Goal: Information Seeking & Learning: Learn about a topic

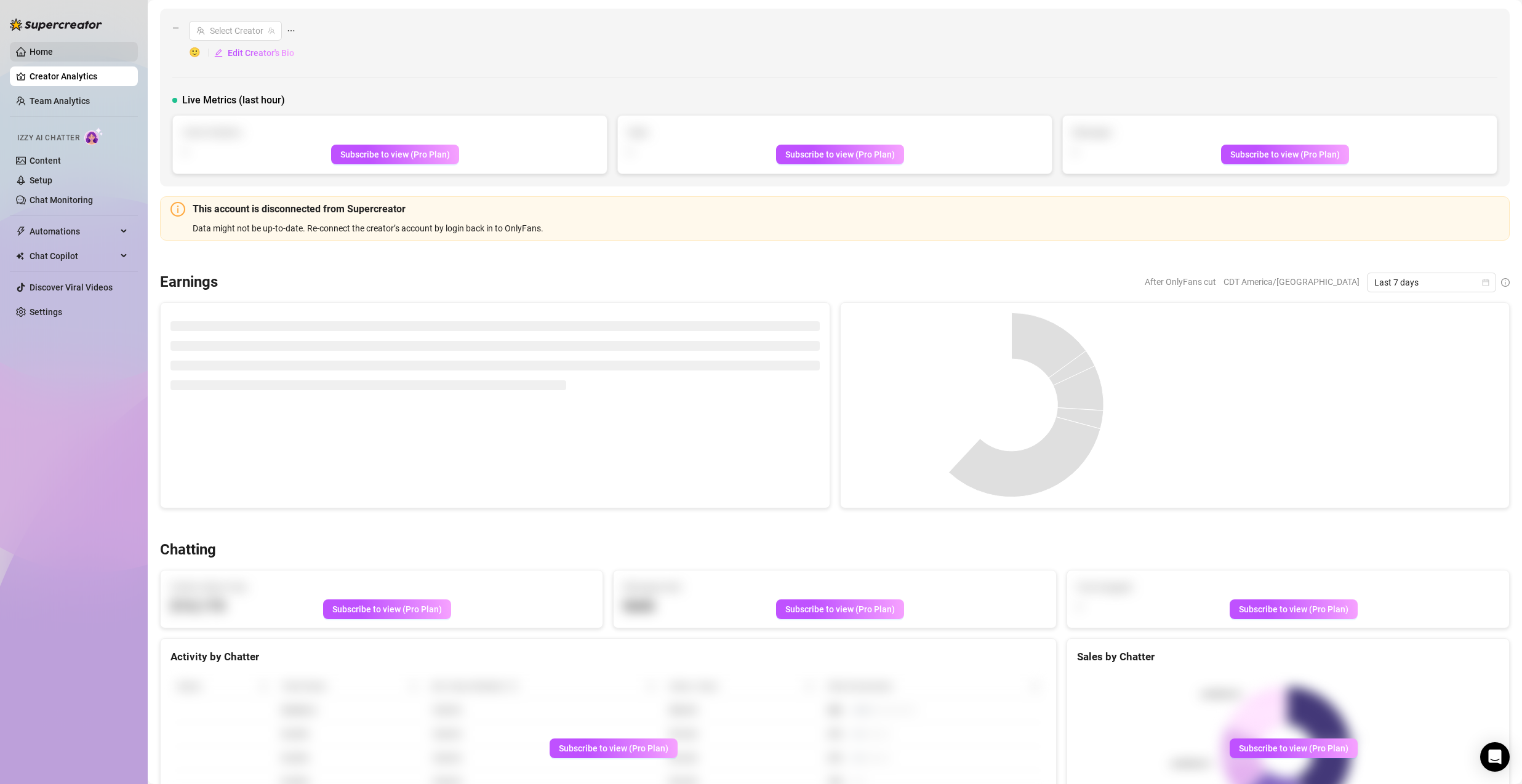
click at [50, 50] on link "Home" at bounding box center [41, 51] width 23 height 10
click at [49, 49] on link "Home" at bounding box center [41, 51] width 23 height 10
click at [50, 49] on link "Home" at bounding box center [41, 51] width 23 height 10
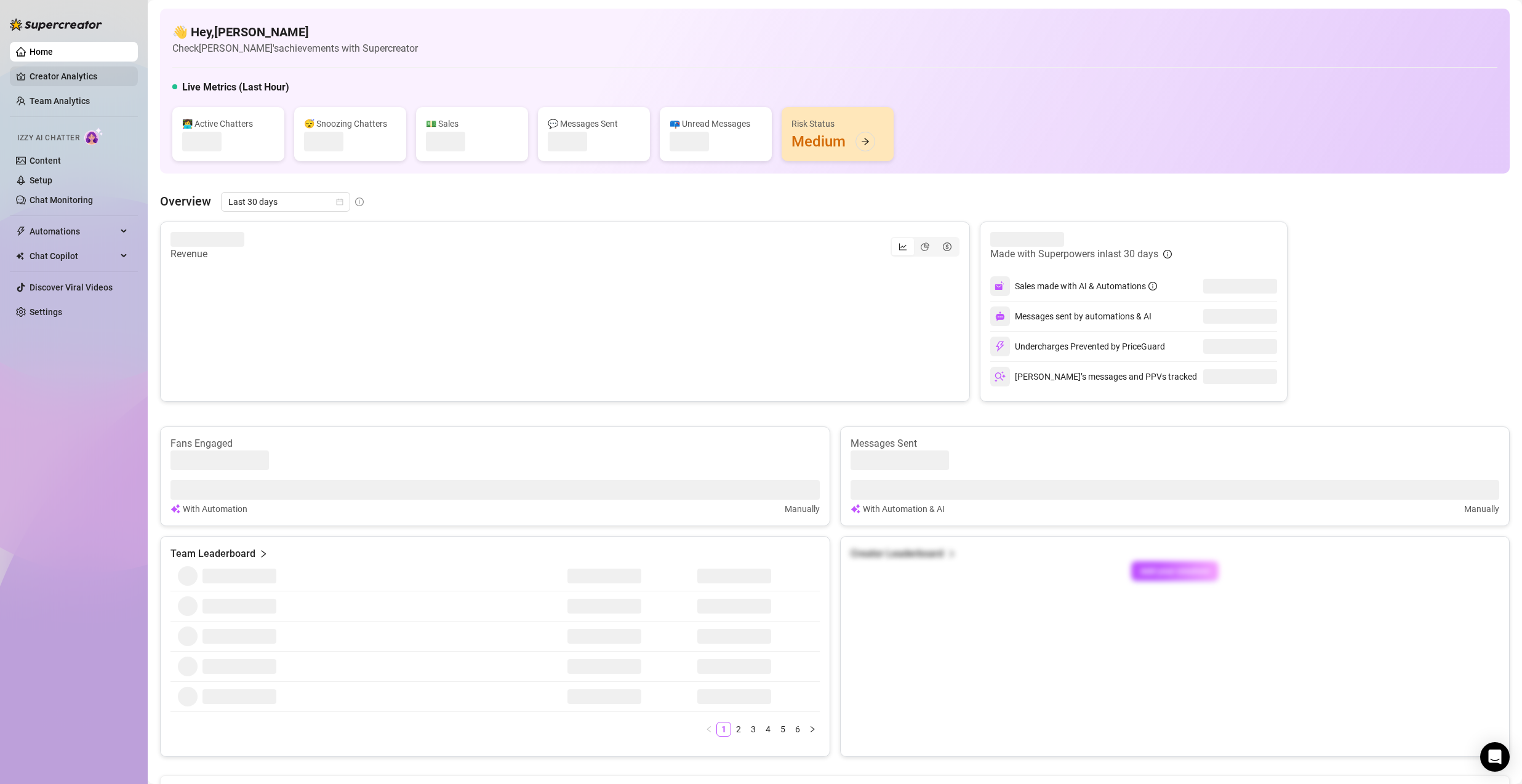
click at [59, 70] on link "Creator Analytics" at bounding box center [78, 76] width 98 height 19
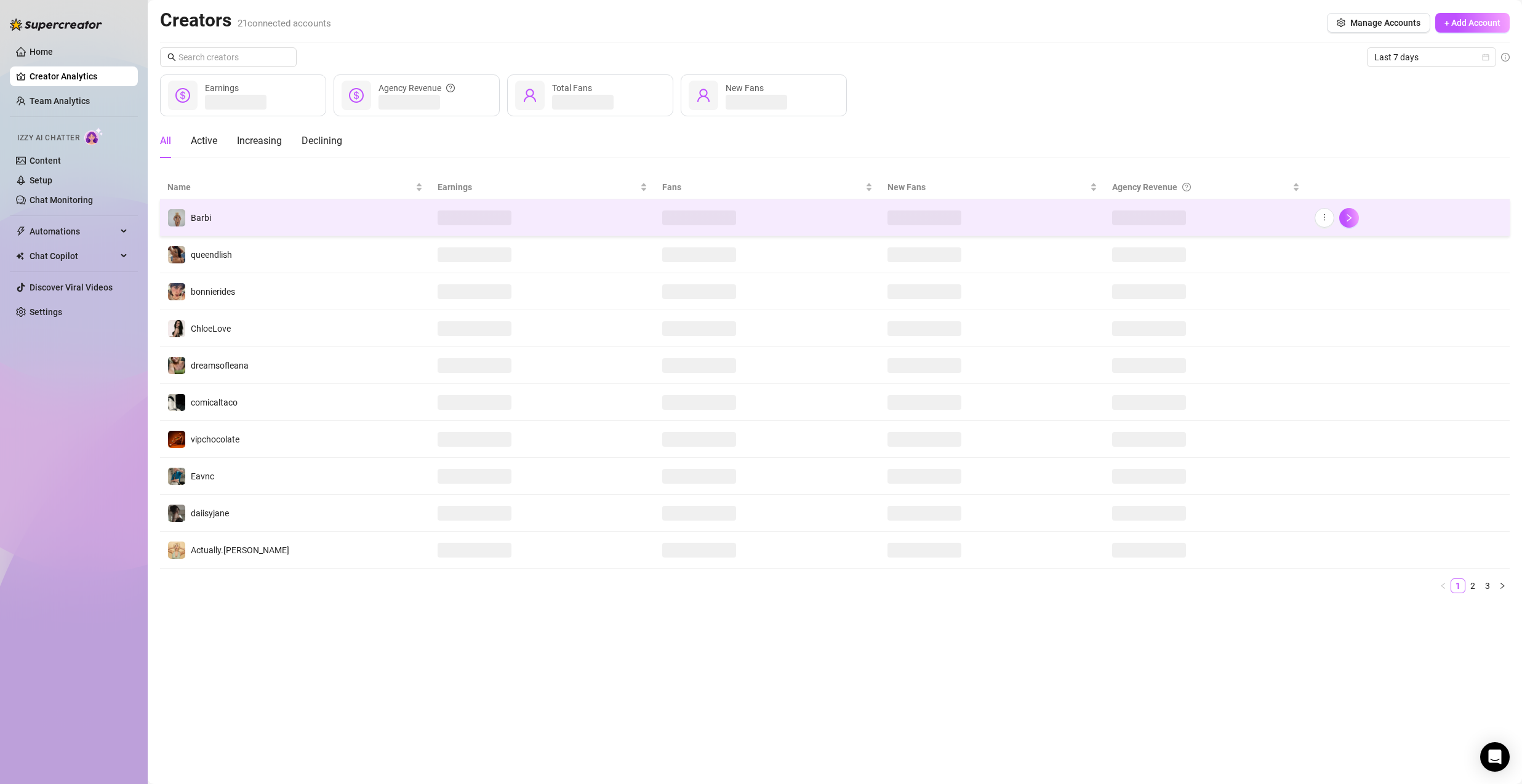
click at [212, 224] on td "Barbi" at bounding box center [295, 218] width 270 height 37
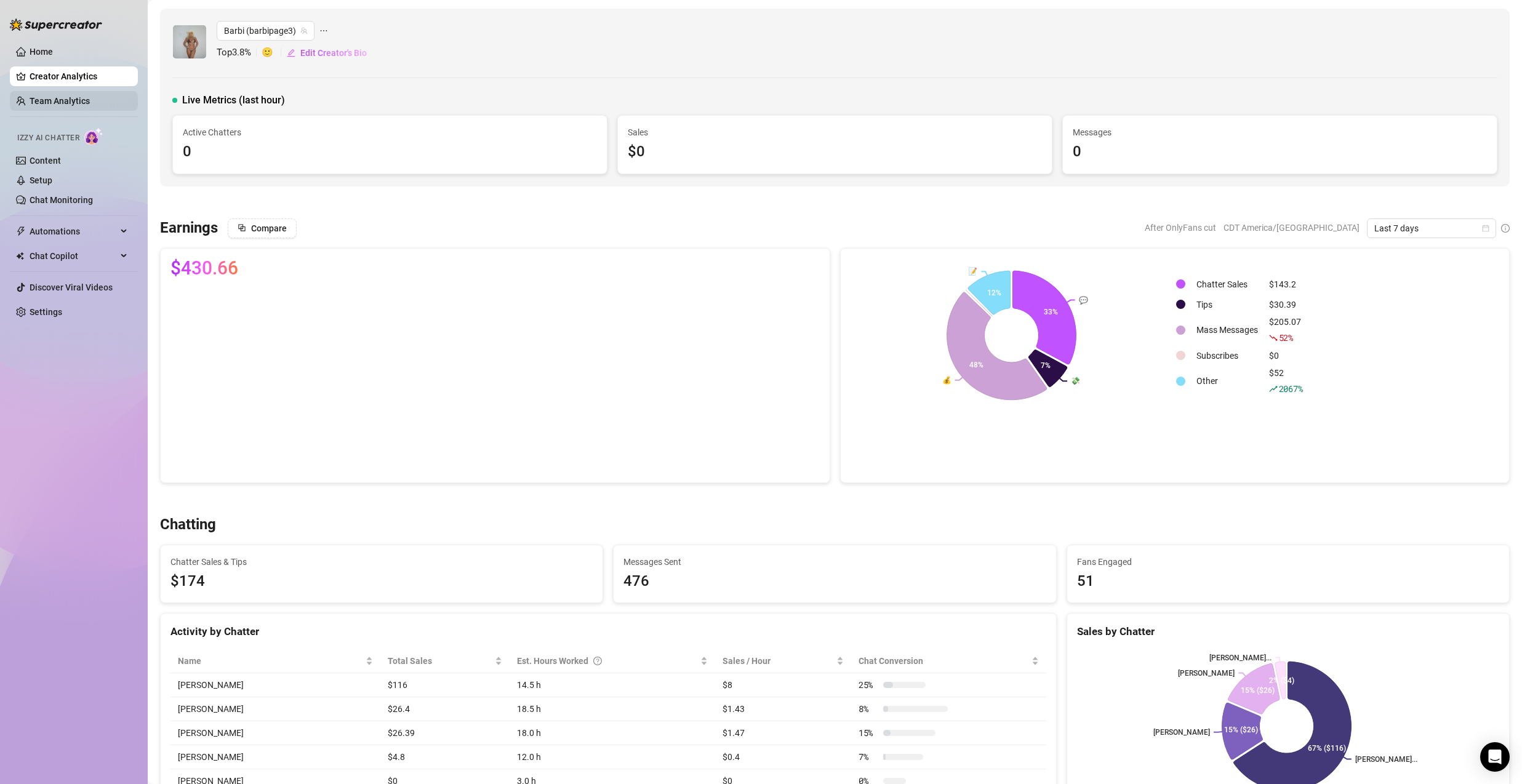
click at [73, 104] on link "Team Analytics" at bounding box center [59, 101] width 60 height 10
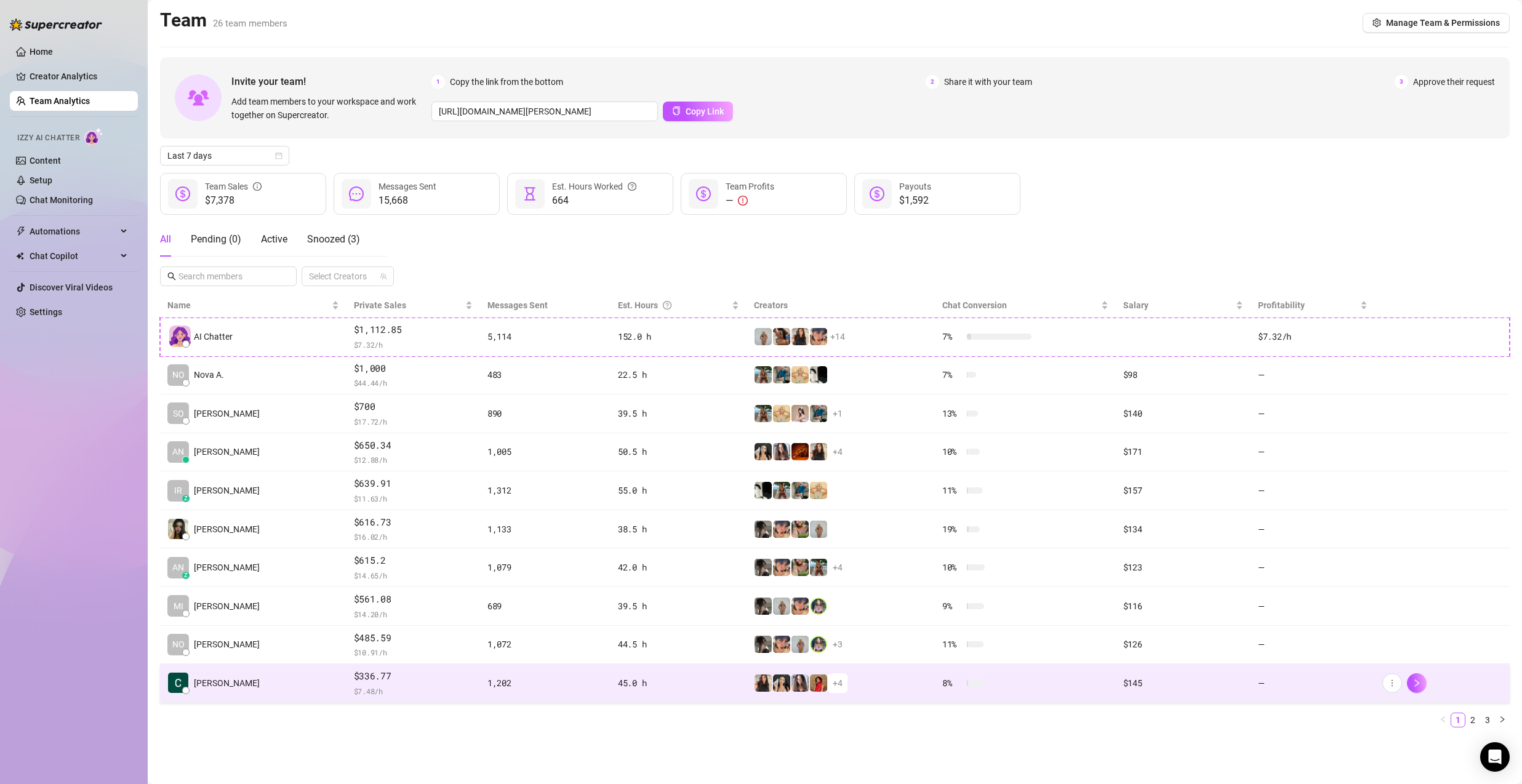
click at [220, 679] on span "Cecil C." at bounding box center [226, 683] width 66 height 13
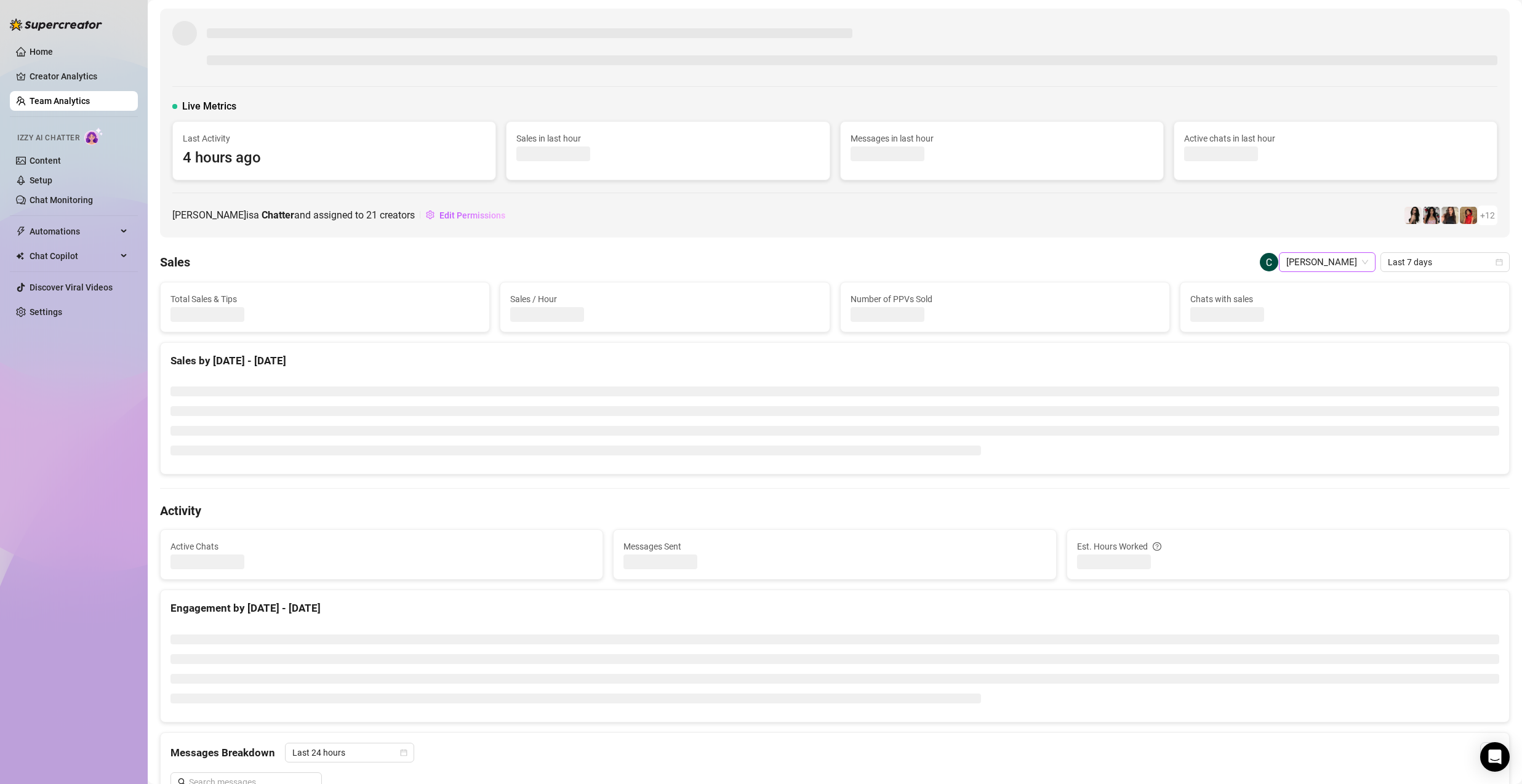
click at [1342, 268] on span "Cecil Capuchino" at bounding box center [1327, 262] width 82 height 19
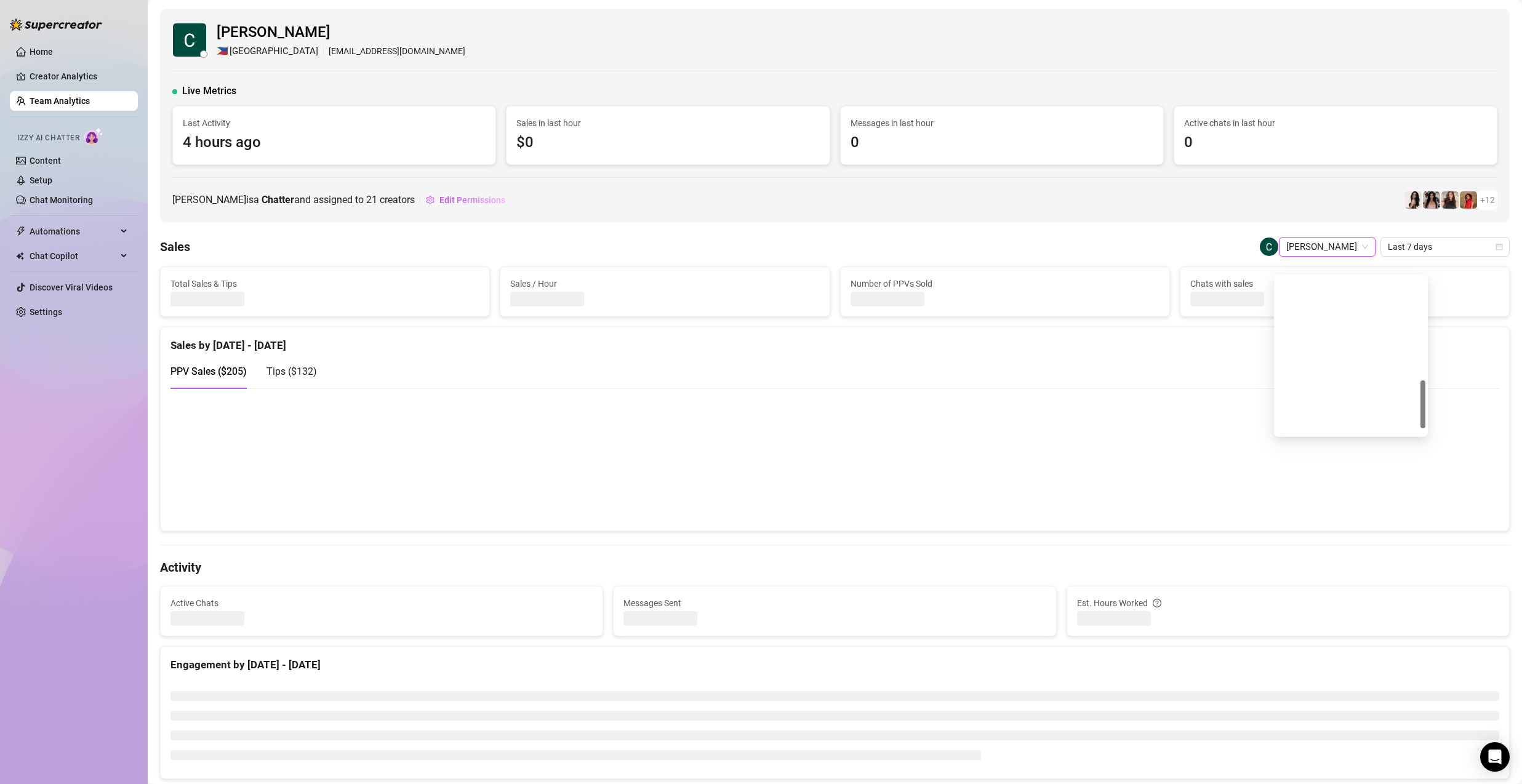
scroll to position [335, 0]
click at [1429, 255] on span "Last 7 days" at bounding box center [1445, 247] width 114 height 19
click at [1433, 248] on span "Last 7 days" at bounding box center [1445, 247] width 114 height 19
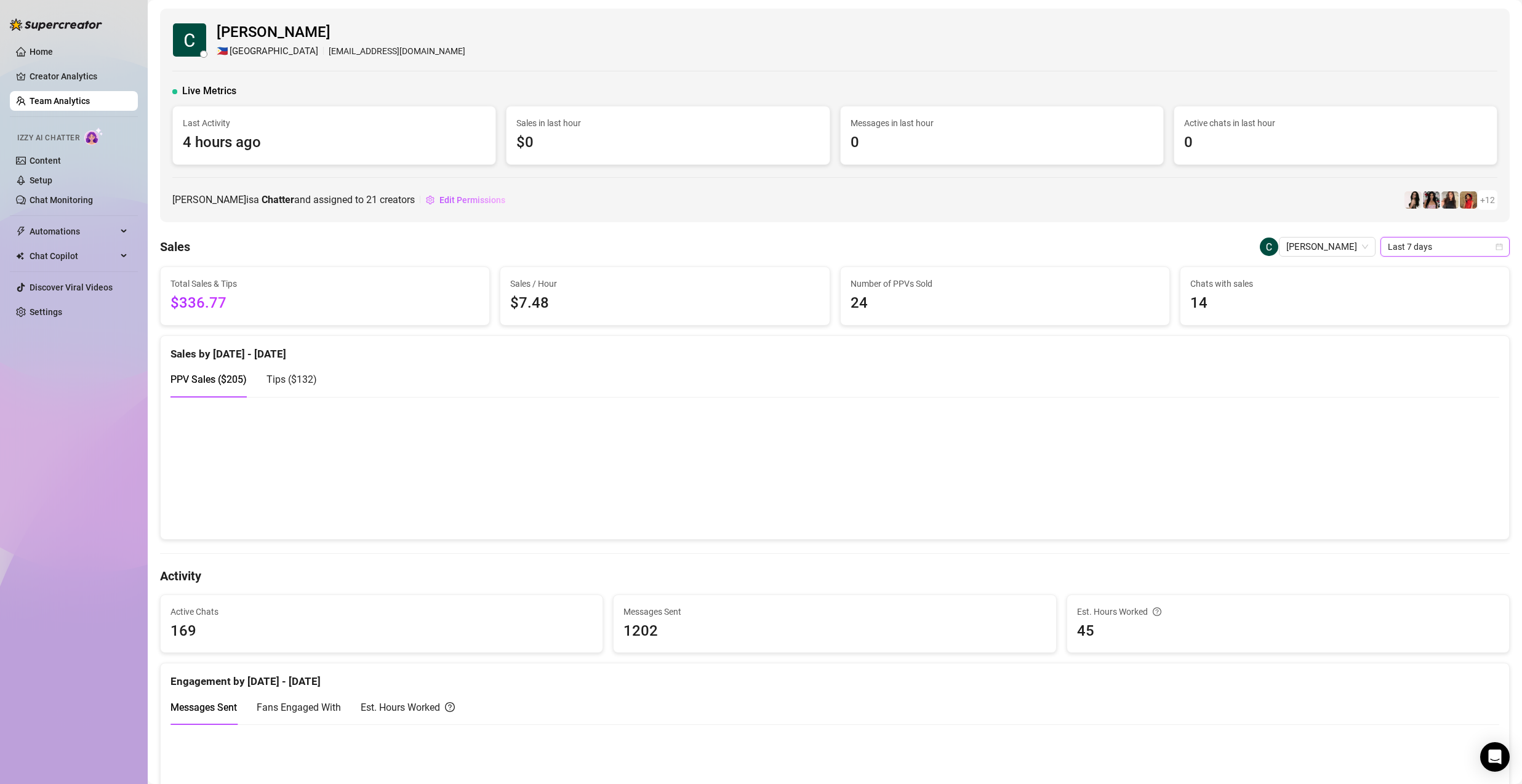
click at [1431, 250] on span "Last 7 days" at bounding box center [1445, 247] width 114 height 19
click at [1416, 351] on div "Custom date" at bounding box center [1436, 350] width 110 height 13
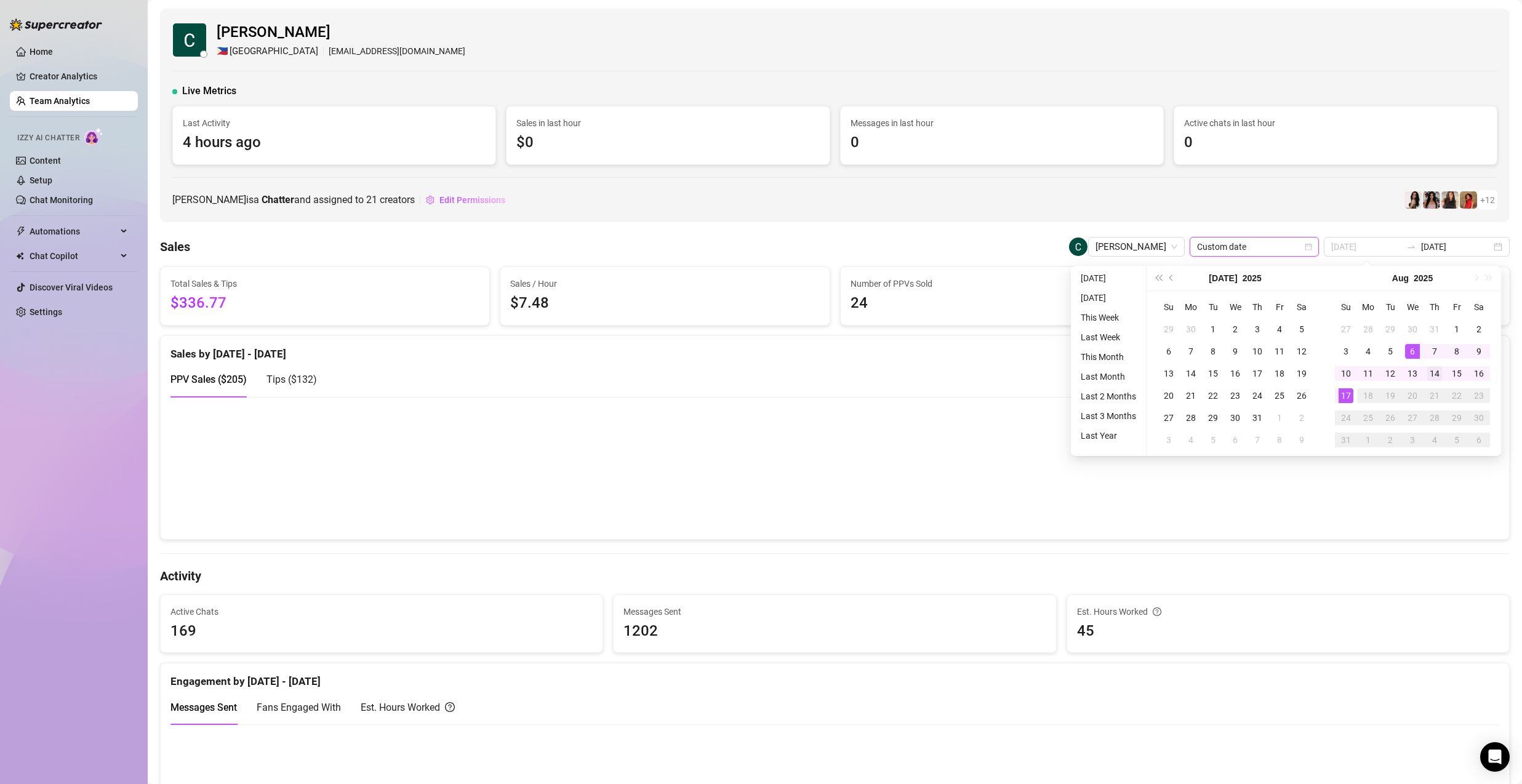
type input "2025-08-14"
click at [1435, 372] on div "14" at bounding box center [1435, 373] width 15 height 15
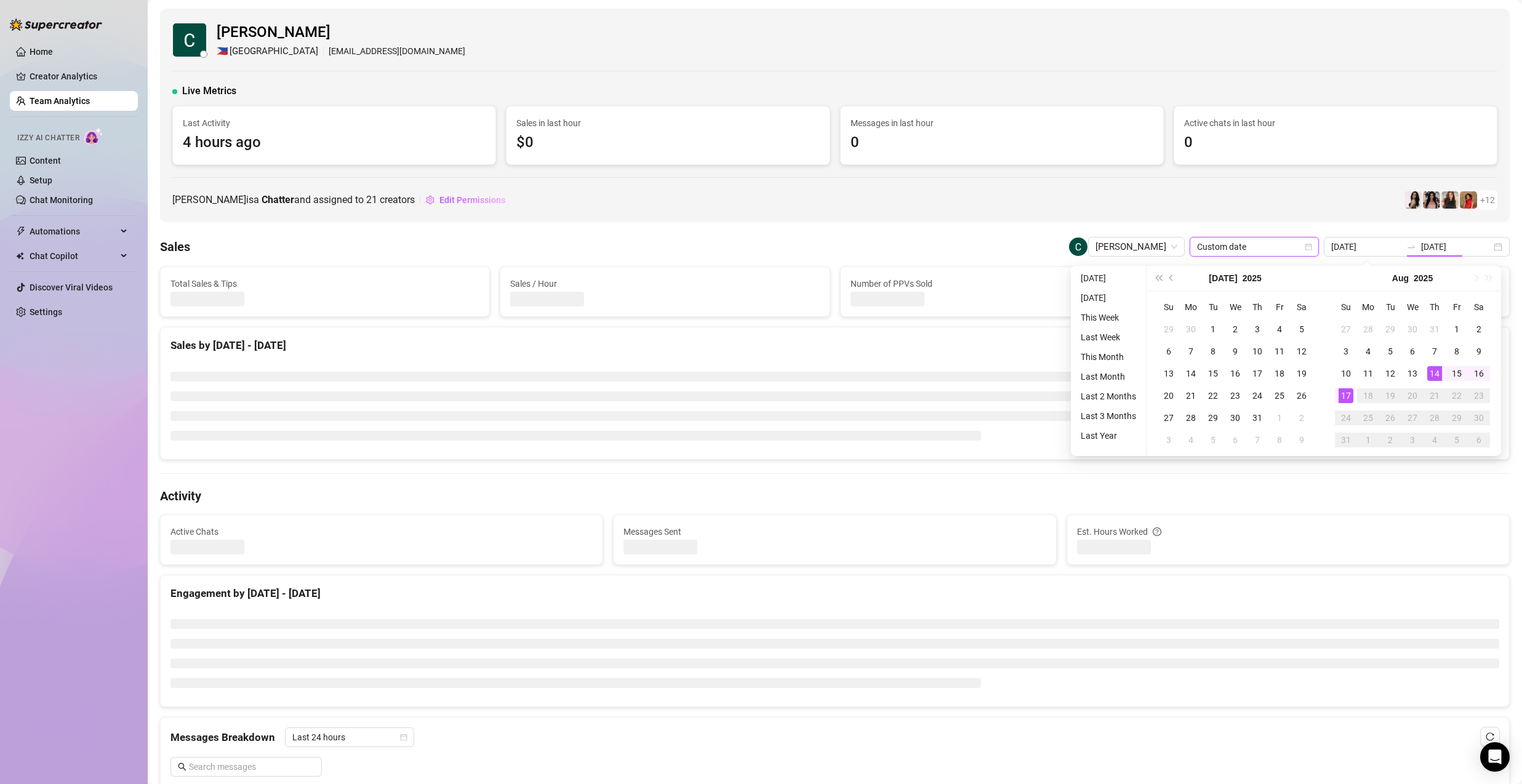
type input "2025-08-14"
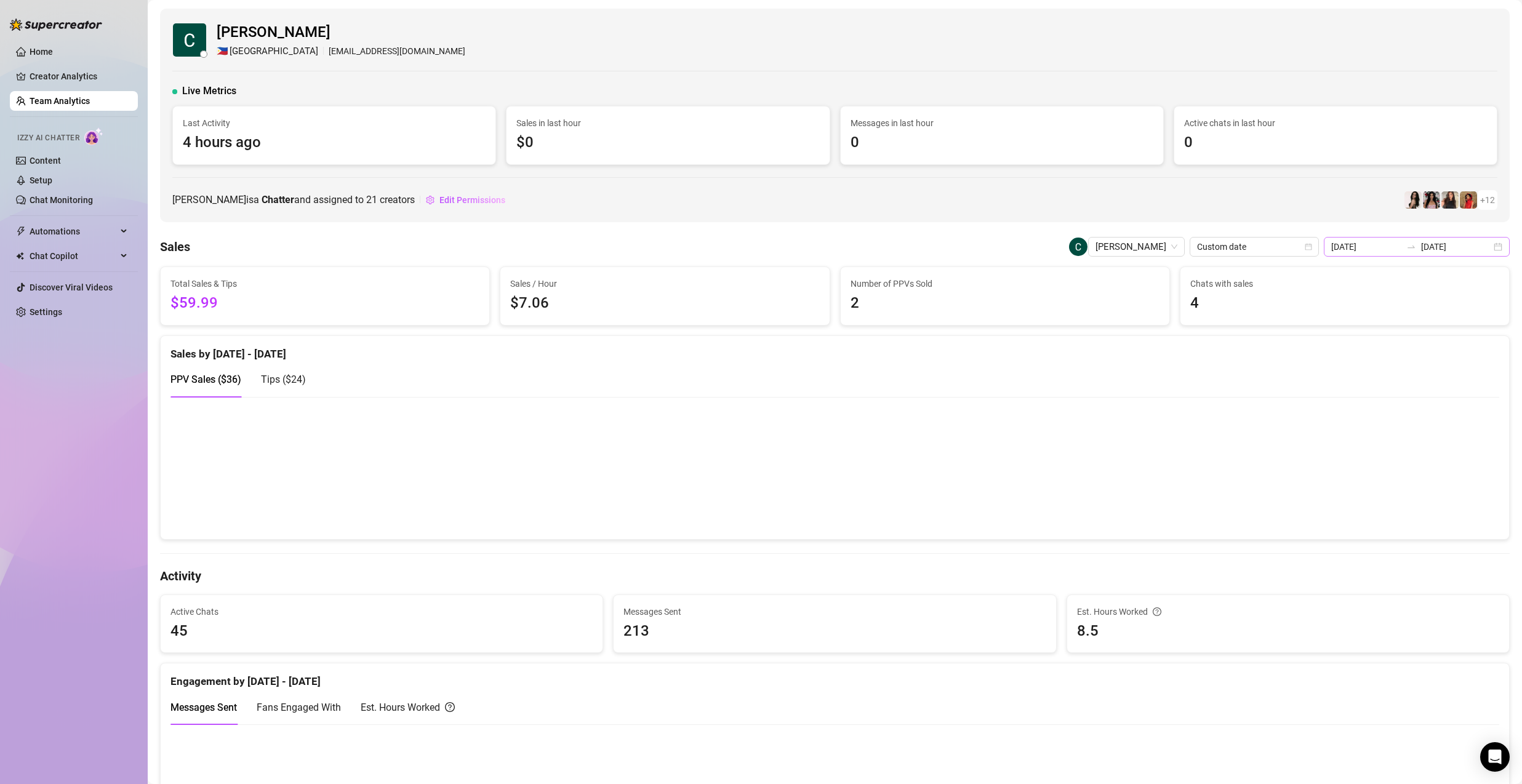
click at [1416, 251] on icon "swap-right" at bounding box center [1411, 246] width 10 height 10
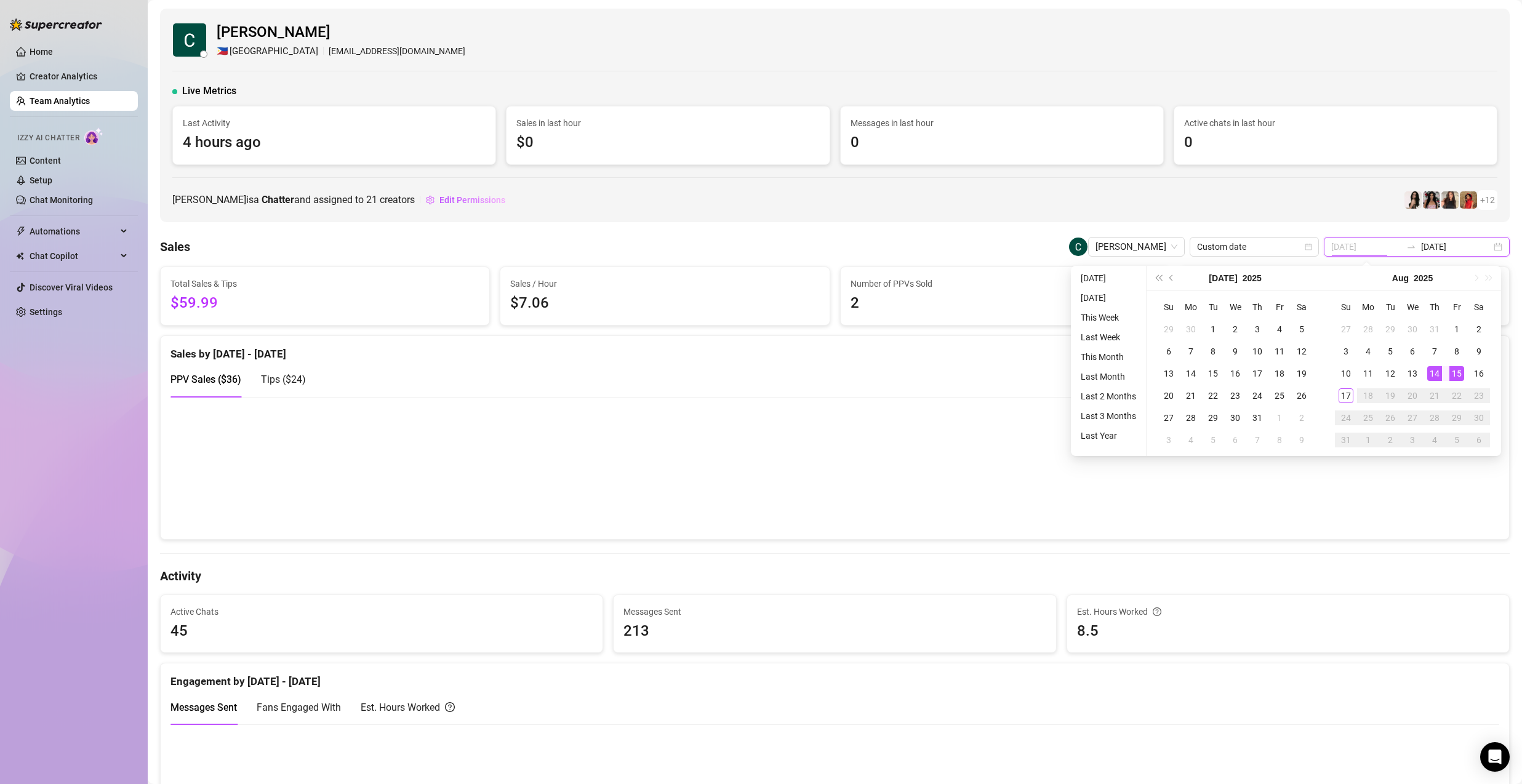
type input "2025-08-15"
click at [1452, 375] on div "15" at bounding box center [1457, 373] width 15 height 15
click at [1431, 375] on div "14" at bounding box center [1435, 373] width 15 height 15
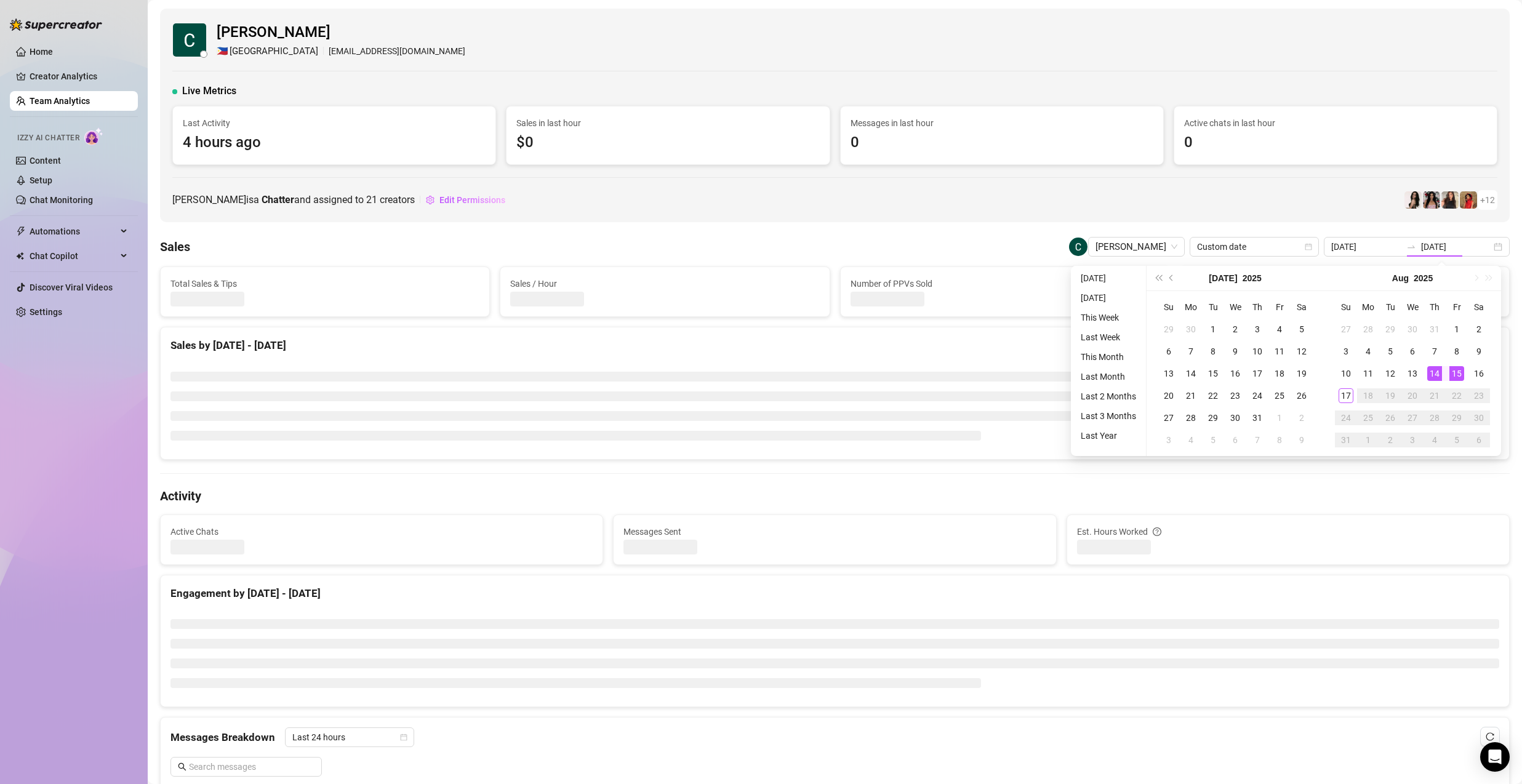
type input "2025-08-15"
type input "2025-08-14"
type input "2025-08-15"
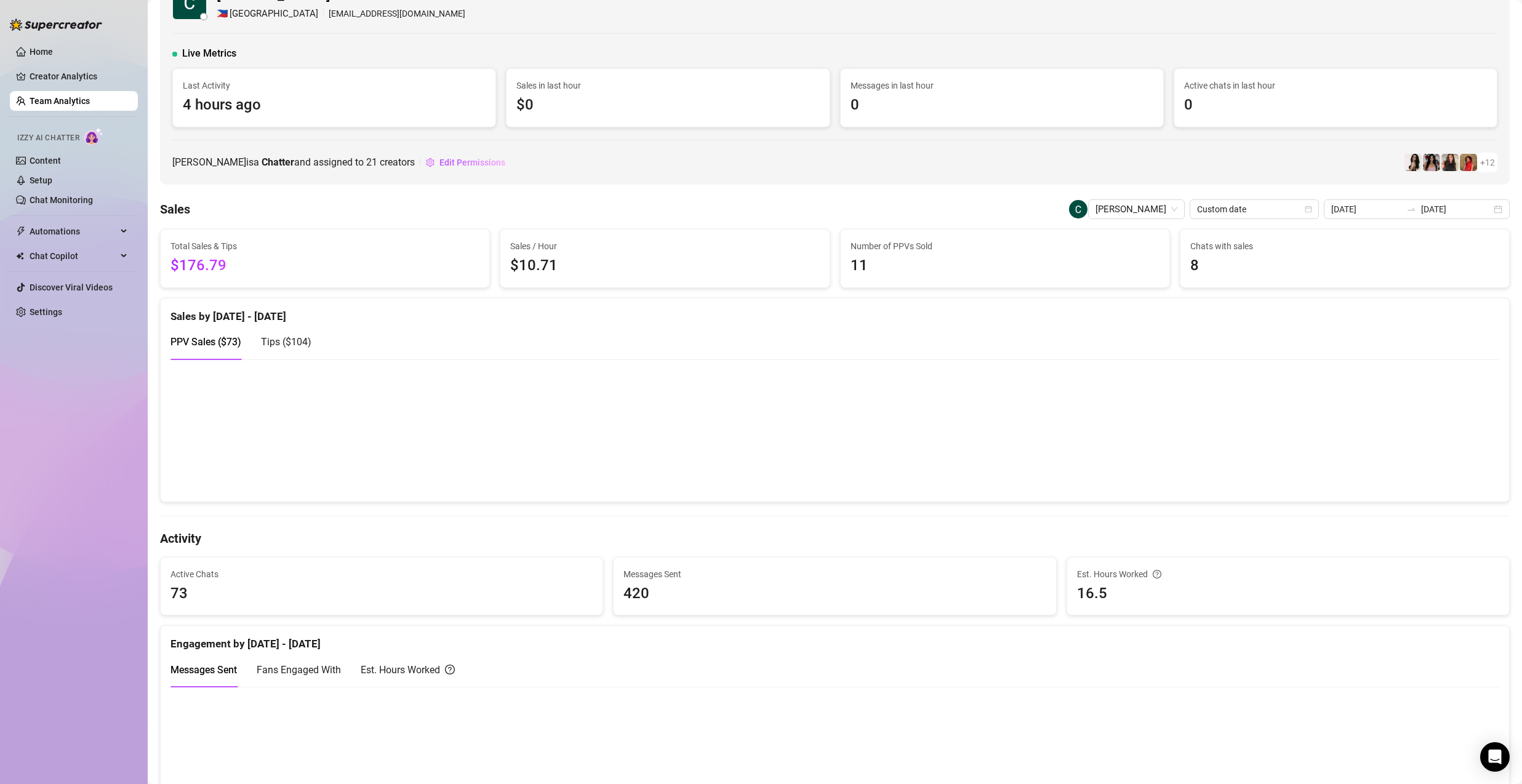
scroll to position [0, 0]
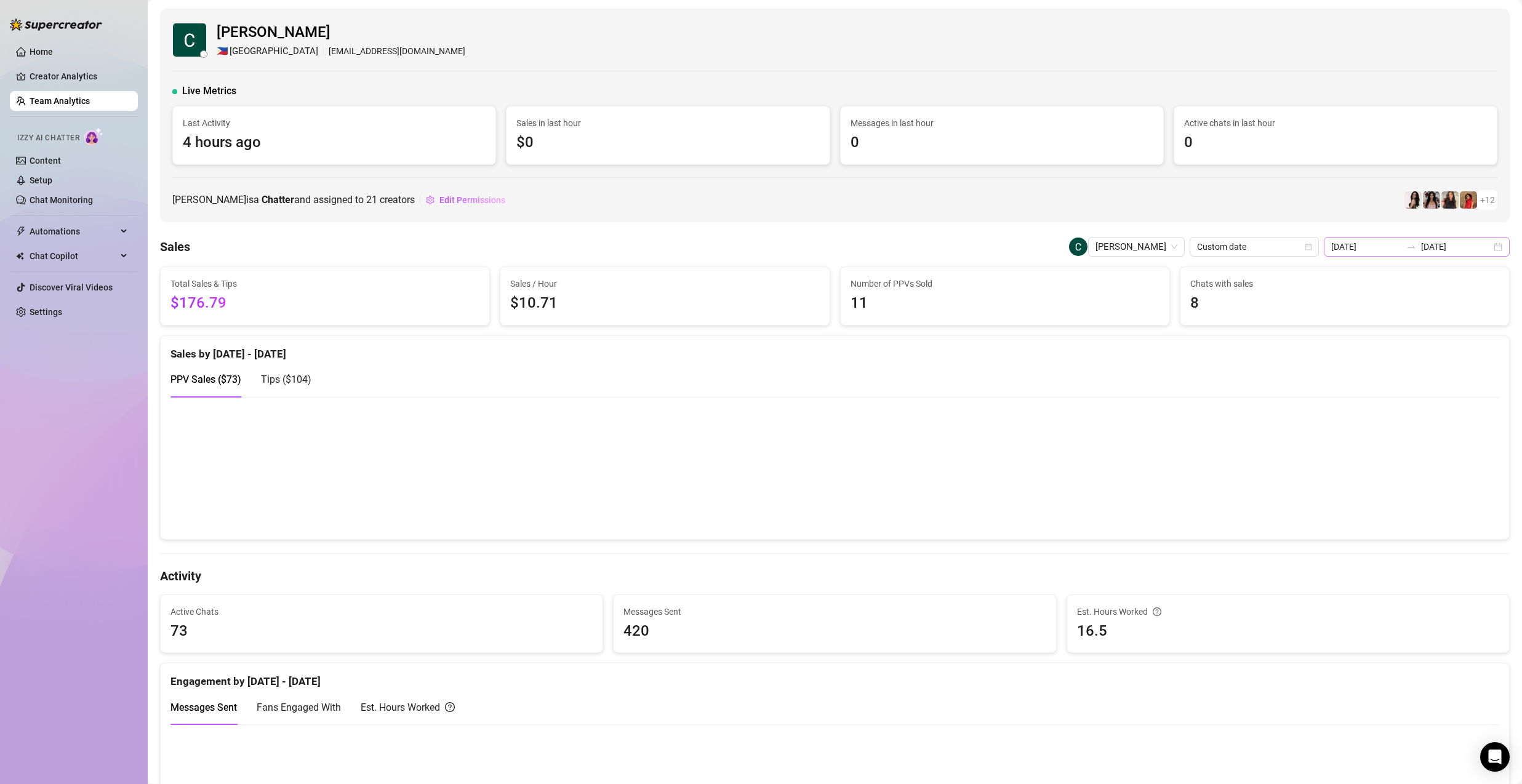
click at [1416, 248] on icon "swap-right" at bounding box center [1411, 246] width 10 height 10
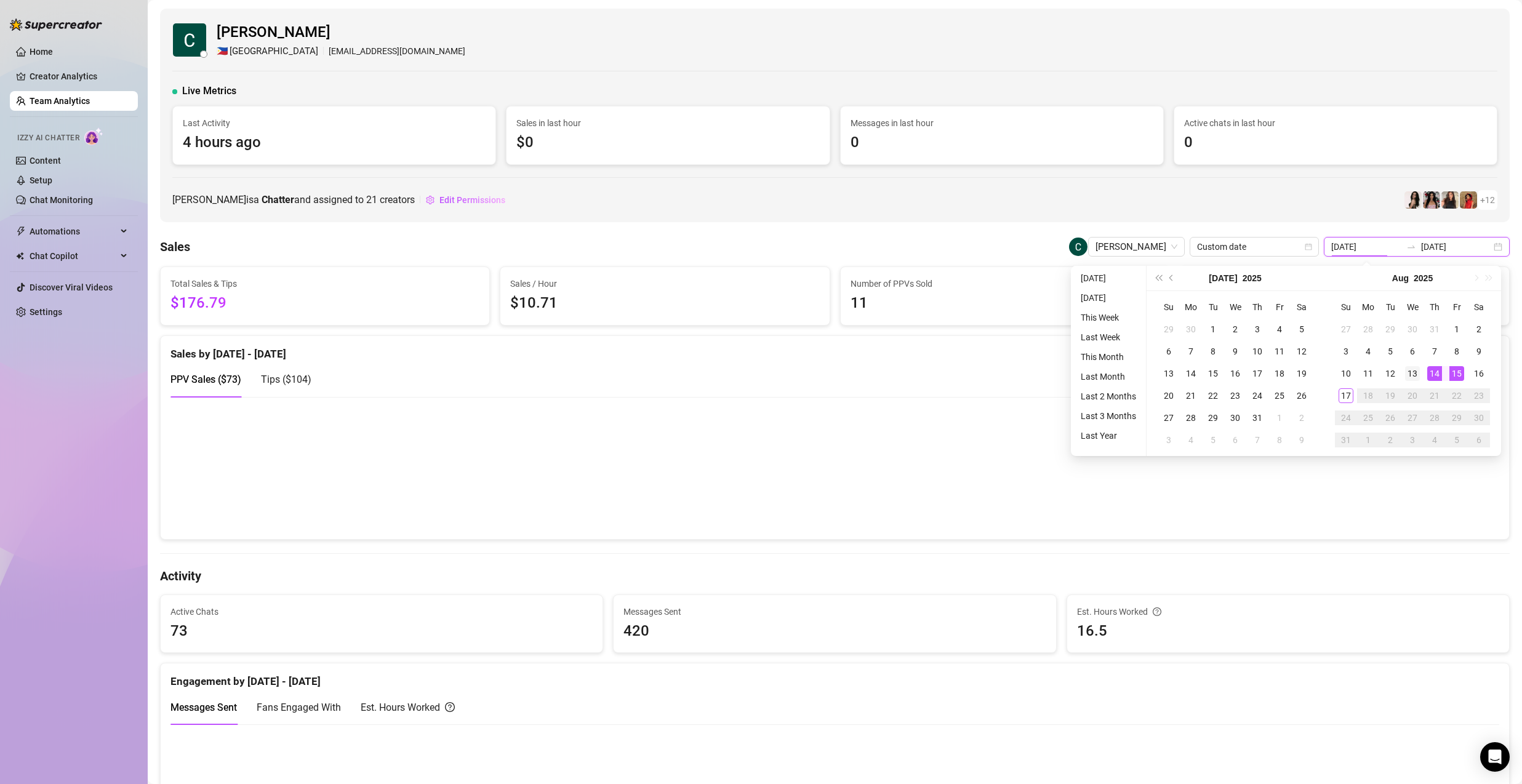
type input "2025-08-13"
click at [1410, 381] on td "13" at bounding box center [1412, 373] width 22 height 22
type input "2025-08-15"
click at [1455, 371] on div "15" at bounding box center [1457, 373] width 15 height 15
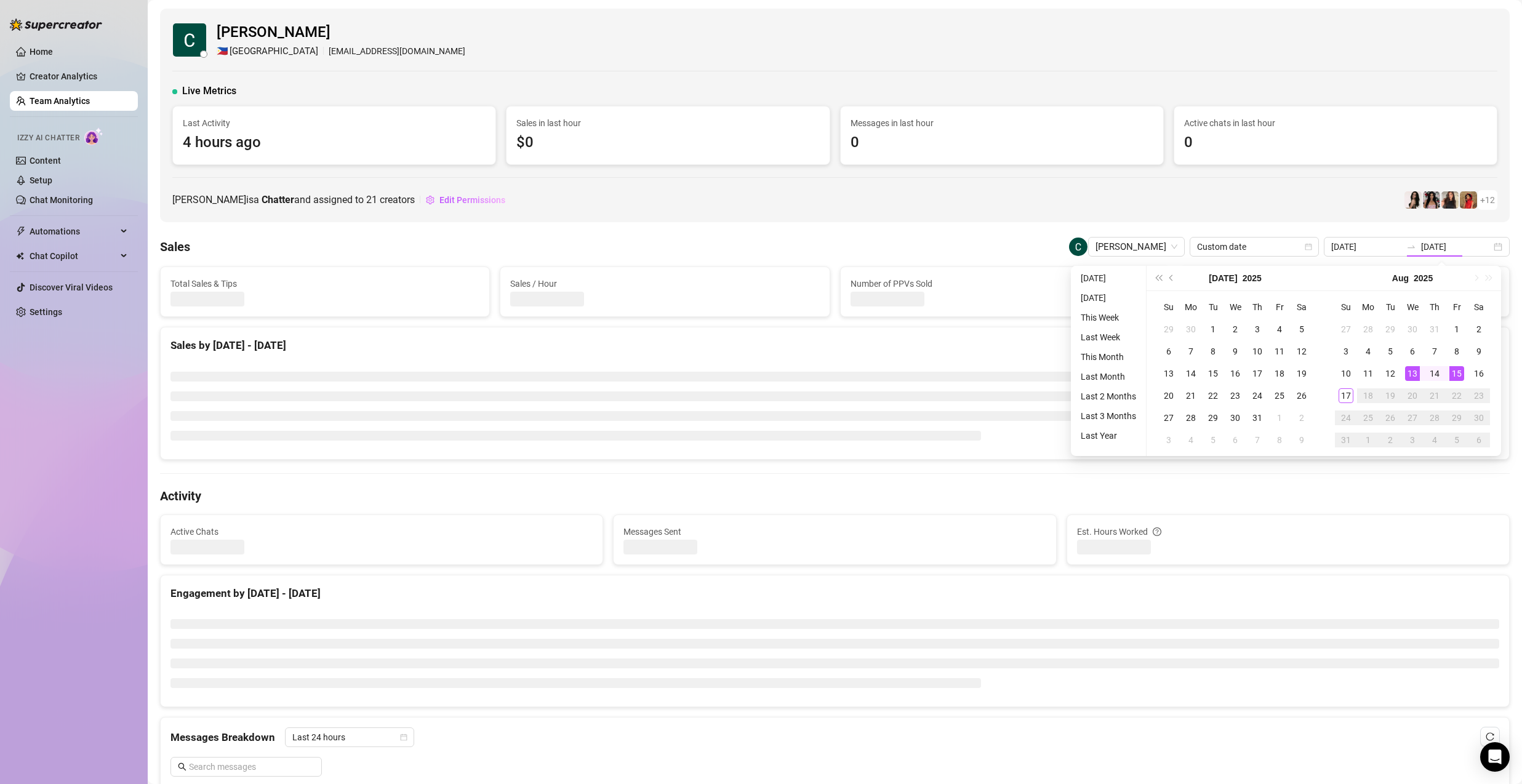
type input "2025-08-13"
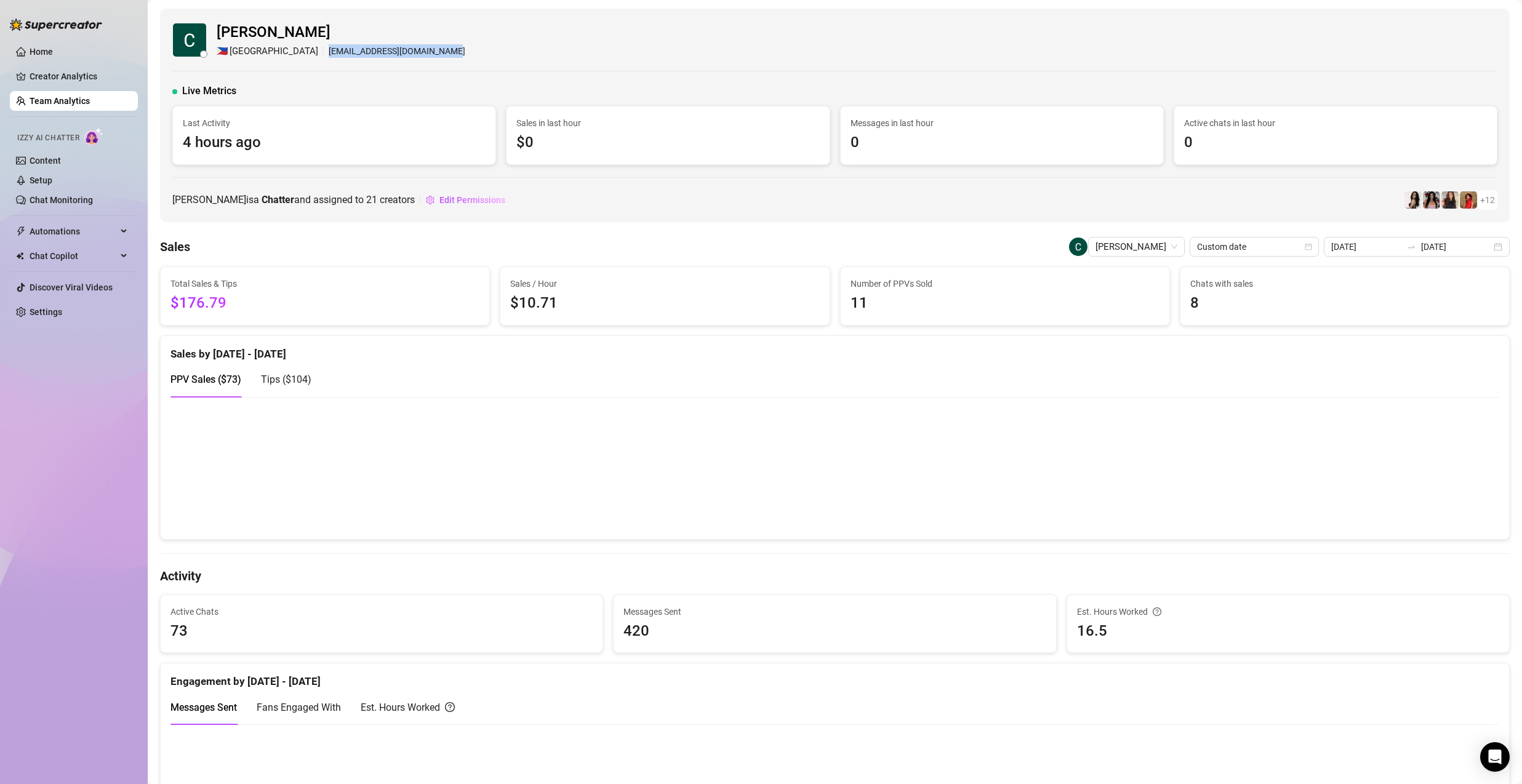
drag, startPoint x: 268, startPoint y: 52, endPoint x: 424, endPoint y: 57, distance: 156.1
click at [424, 57] on div "Cecil Capuchino 🇵🇭 Manila capuchinocecil215@gmail.com" at bounding box center [835, 39] width 1325 height 37
copy div "capuchinocecil215@gmail.com"
click at [289, 379] on span "Tips ( $104 )" at bounding box center [287, 379] width 51 height 12
click at [205, 374] on span "PPV Sales ( $73 )" at bounding box center [206, 379] width 71 height 12
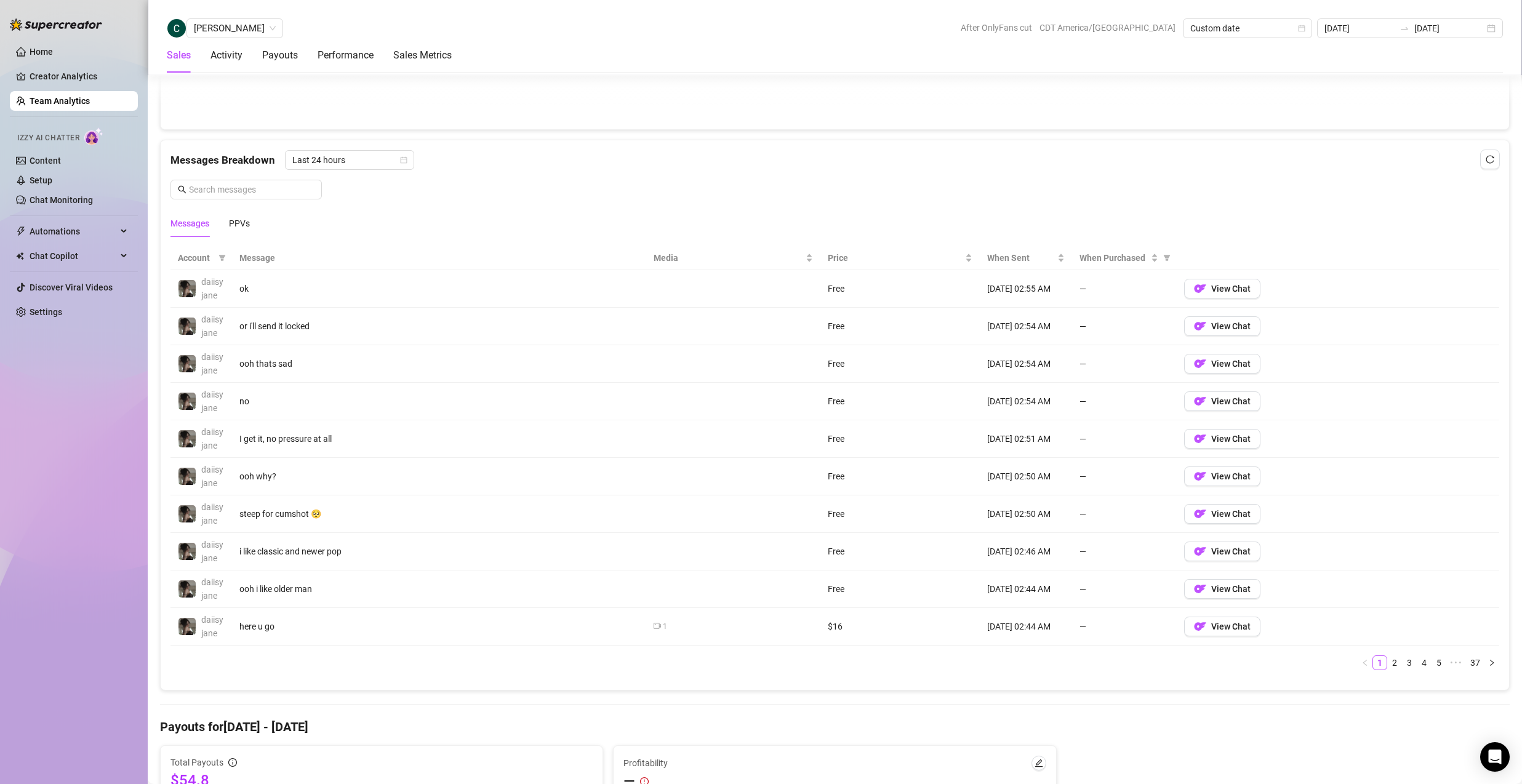
scroll to position [745, 0]
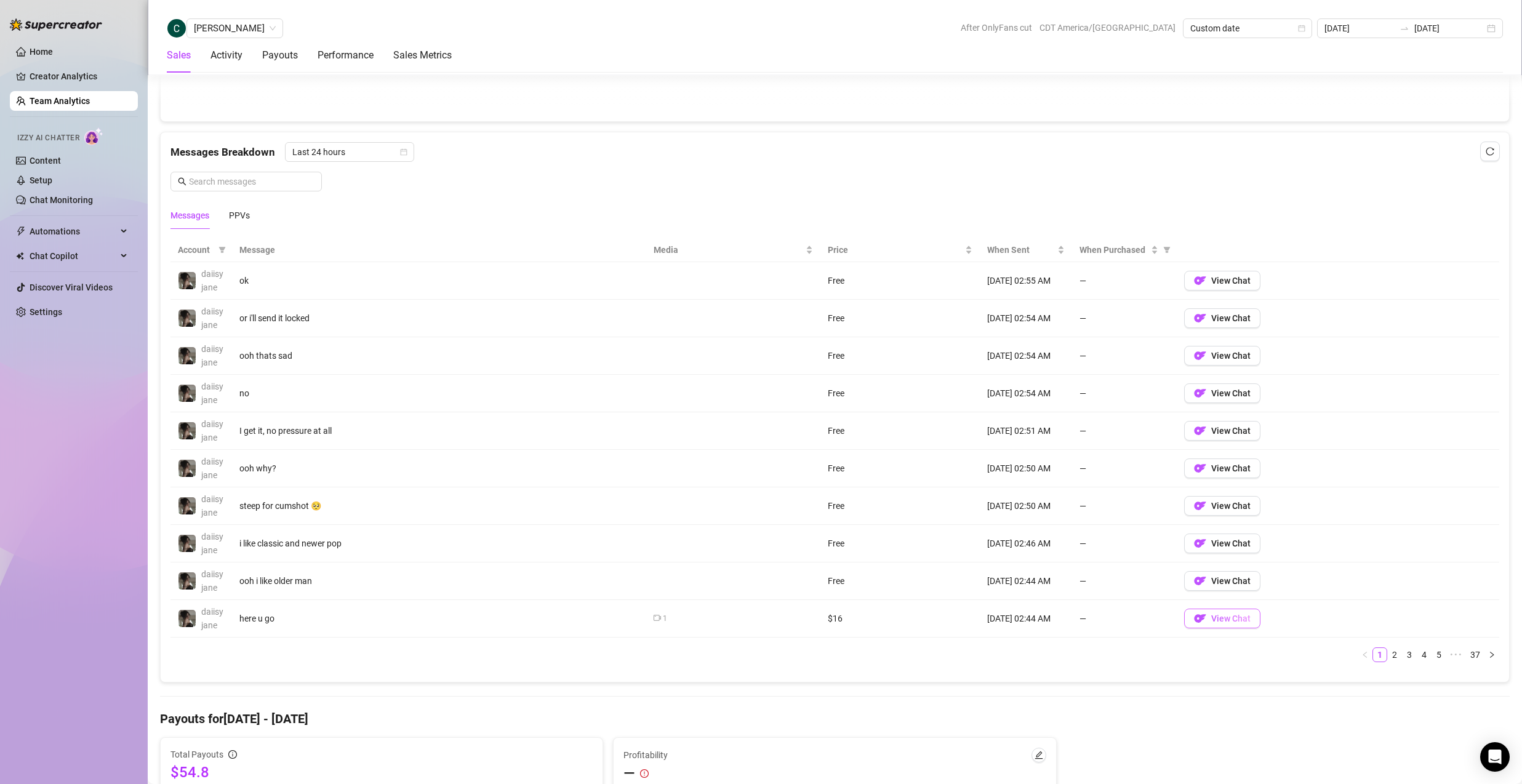
click at [1230, 622] on span "View Chat" at bounding box center [1231, 618] width 39 height 10
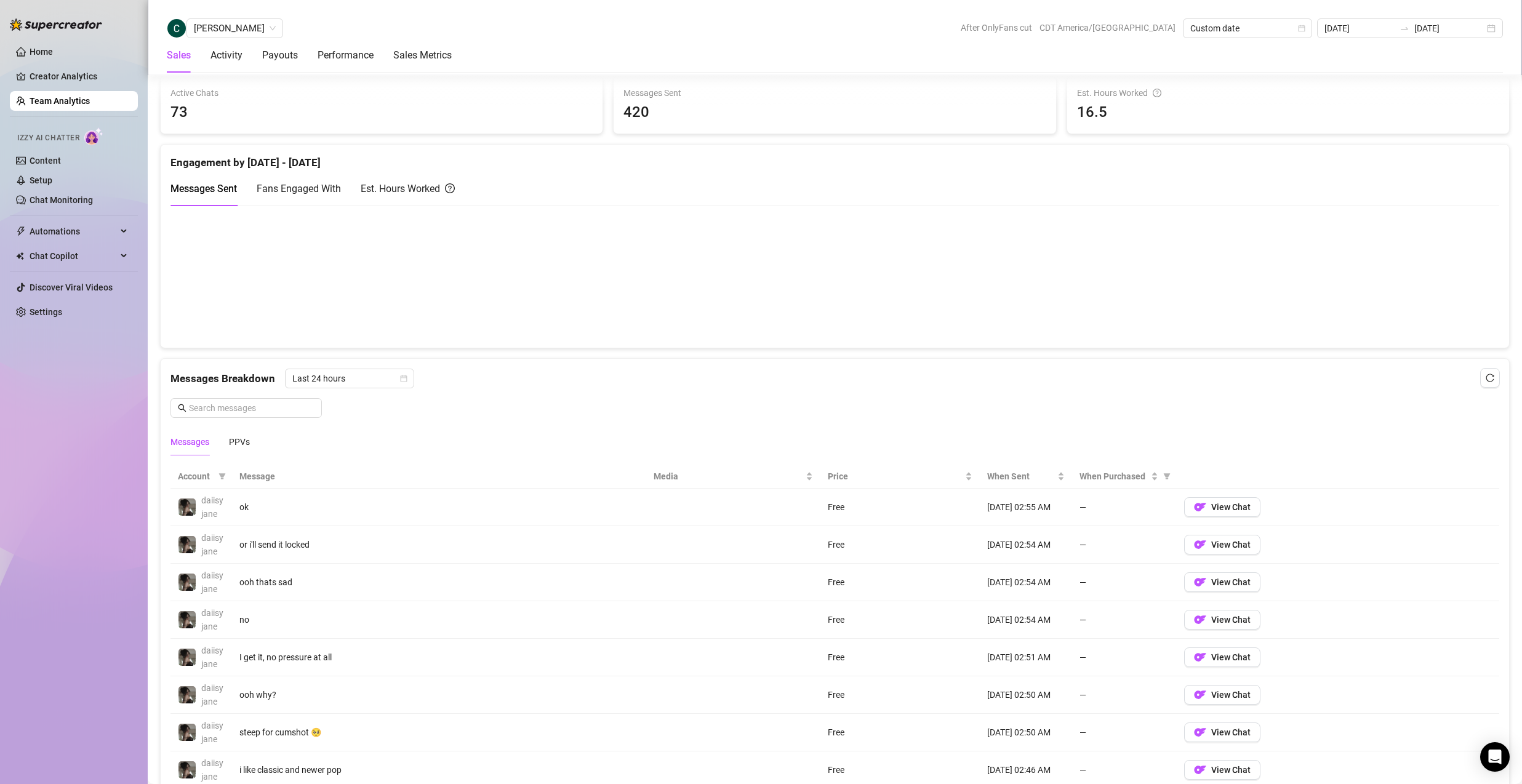
scroll to position [0, 0]
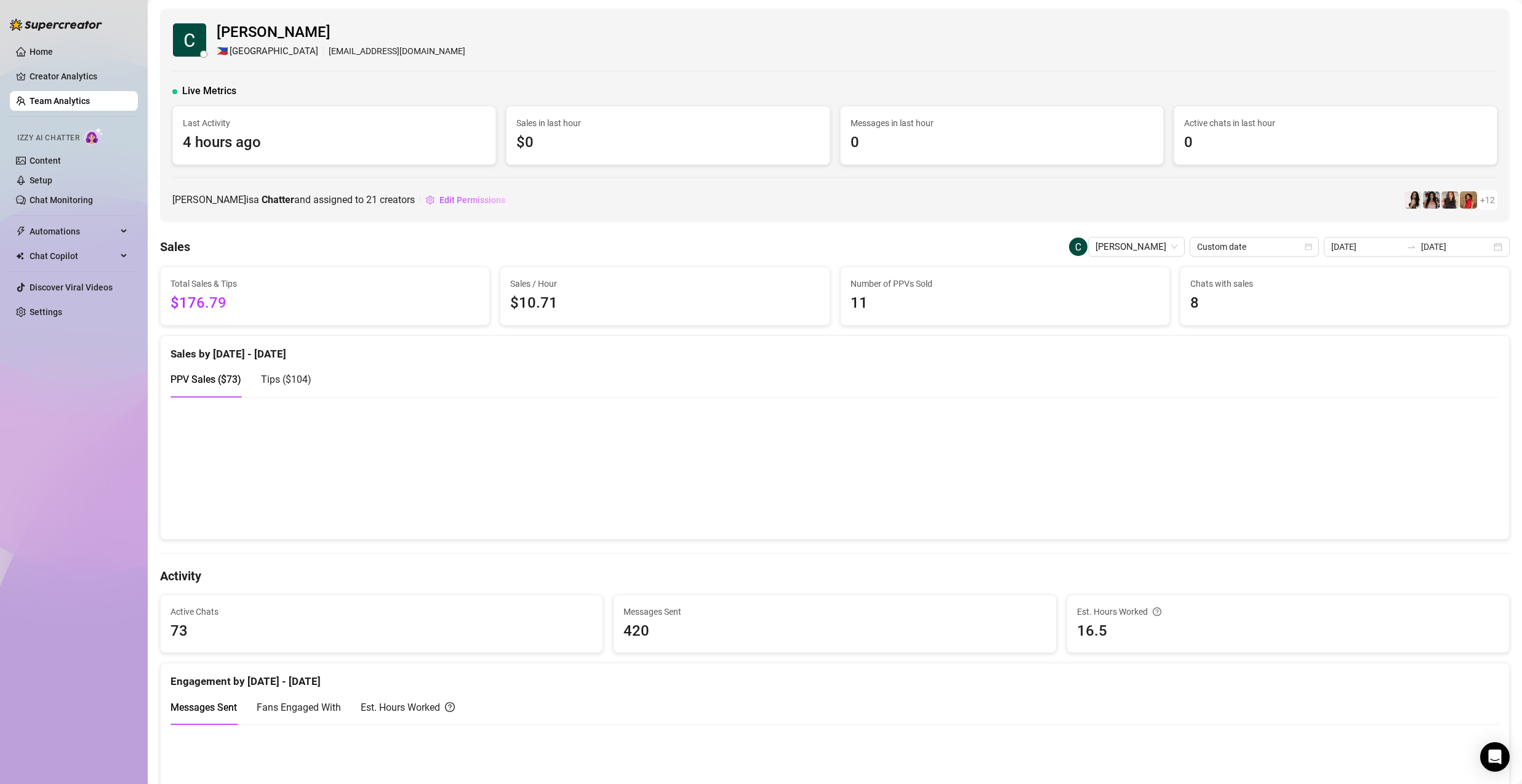
click at [302, 371] on div "Tips ( $104 )" at bounding box center [287, 379] width 51 height 35
click at [201, 382] on span "PPV Sales ( $73 )" at bounding box center [206, 379] width 71 height 12
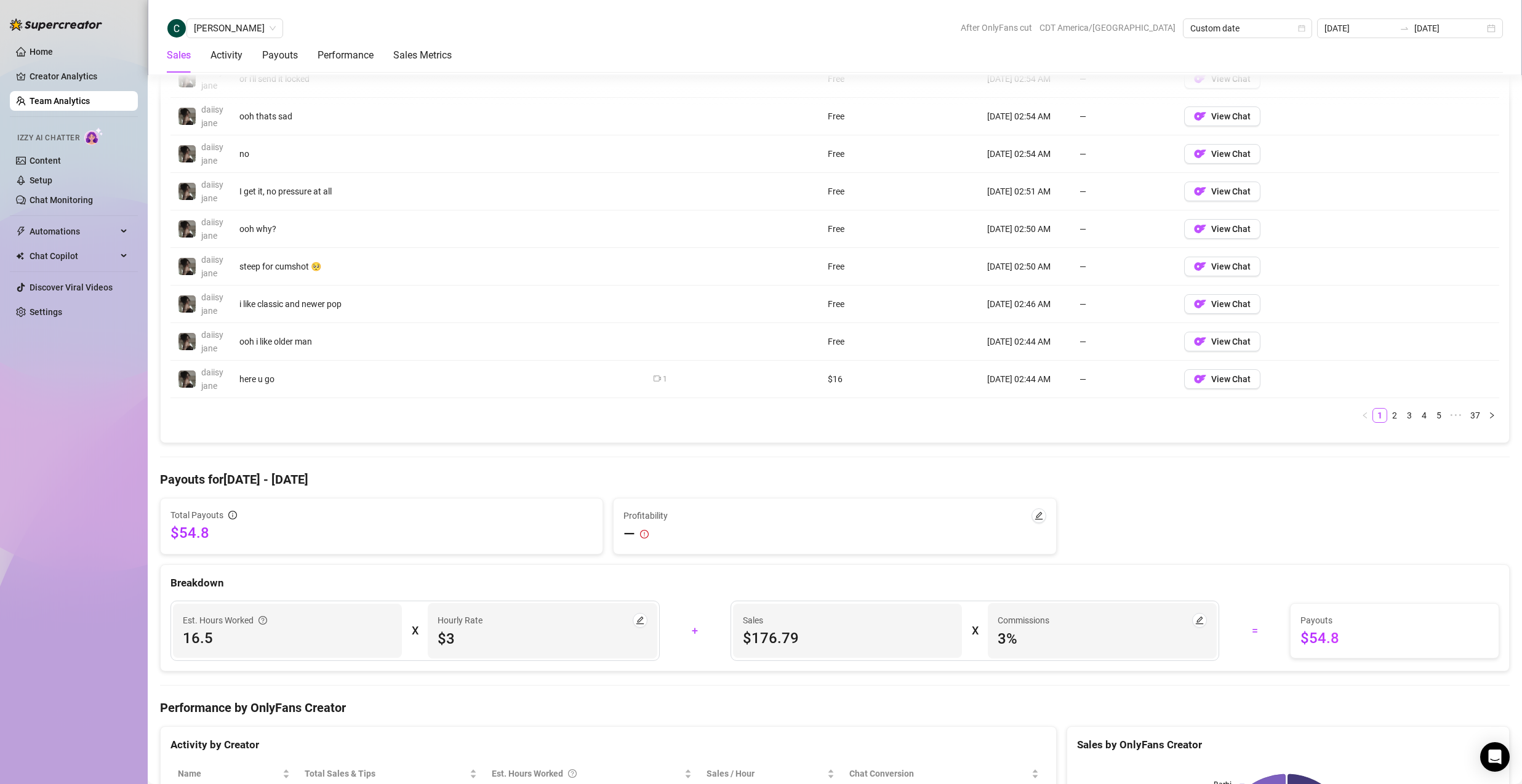
scroll to position [680, 0]
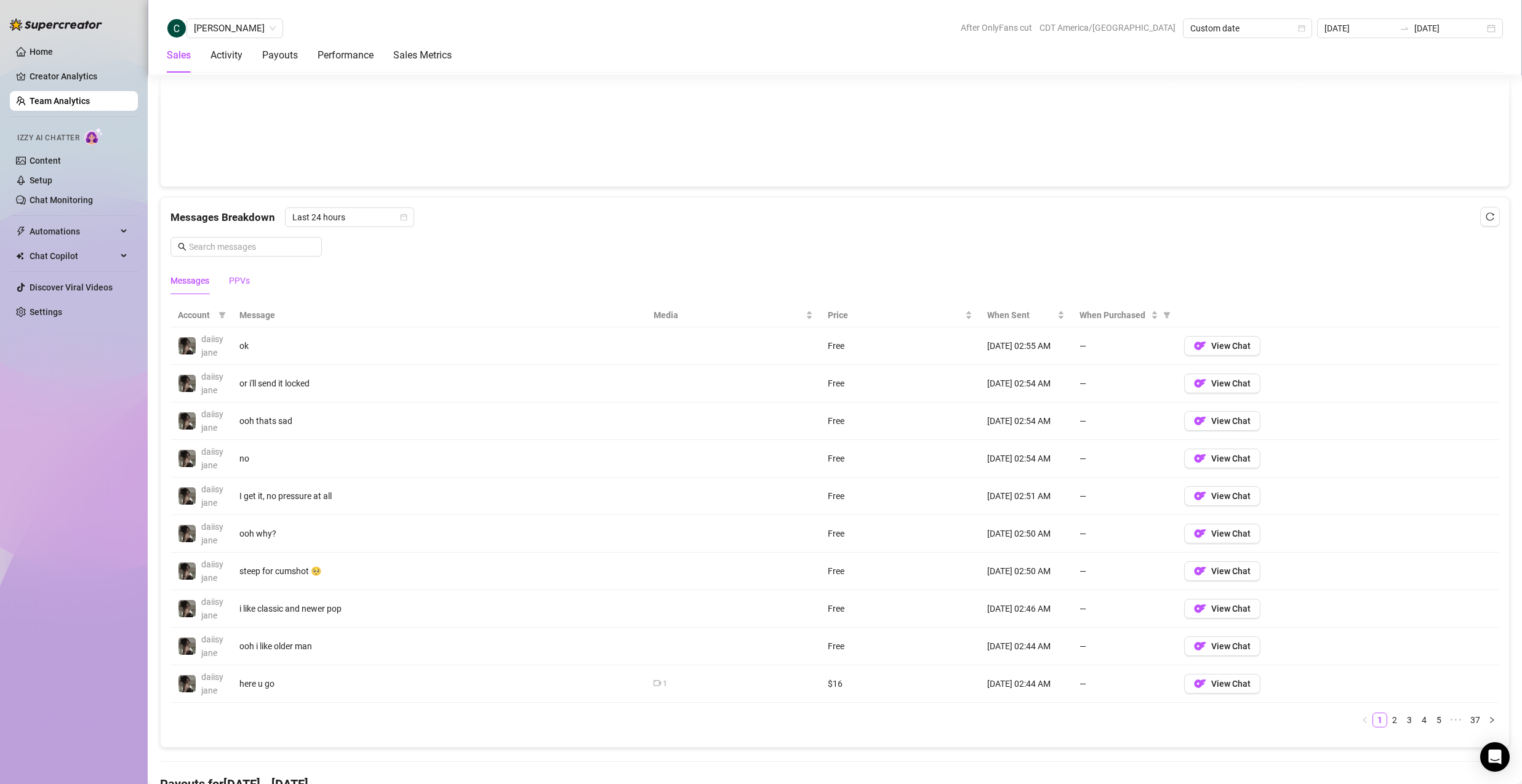
click at [247, 278] on div "PPVs" at bounding box center [239, 280] width 21 height 13
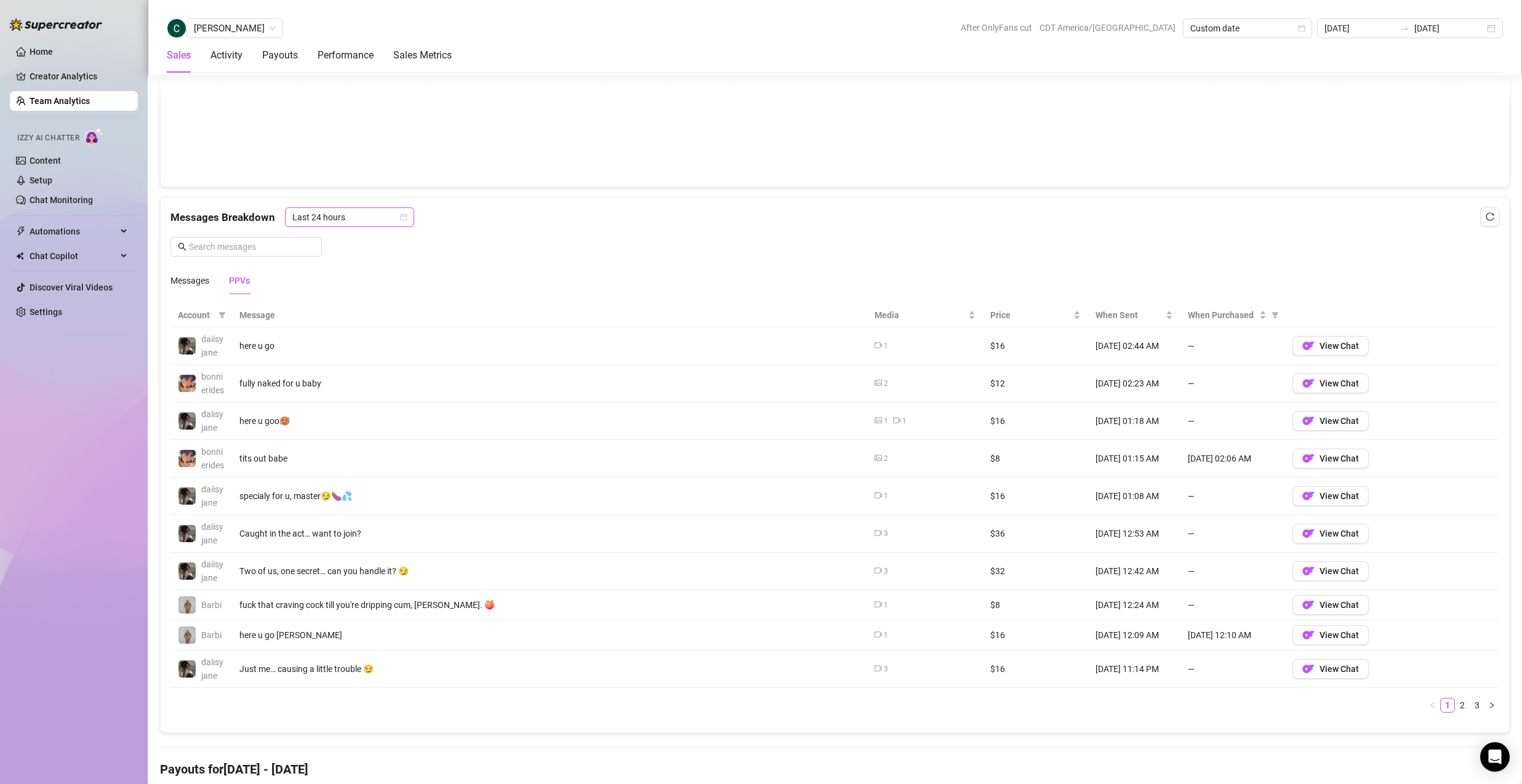
click at [341, 214] on span "Last 24 hours" at bounding box center [349, 218] width 114 height 19
click at [367, 259] on div "Last Week" at bounding box center [349, 262] width 110 height 13
click at [1488, 709] on icon "right" at bounding box center [1491, 705] width 7 height 7
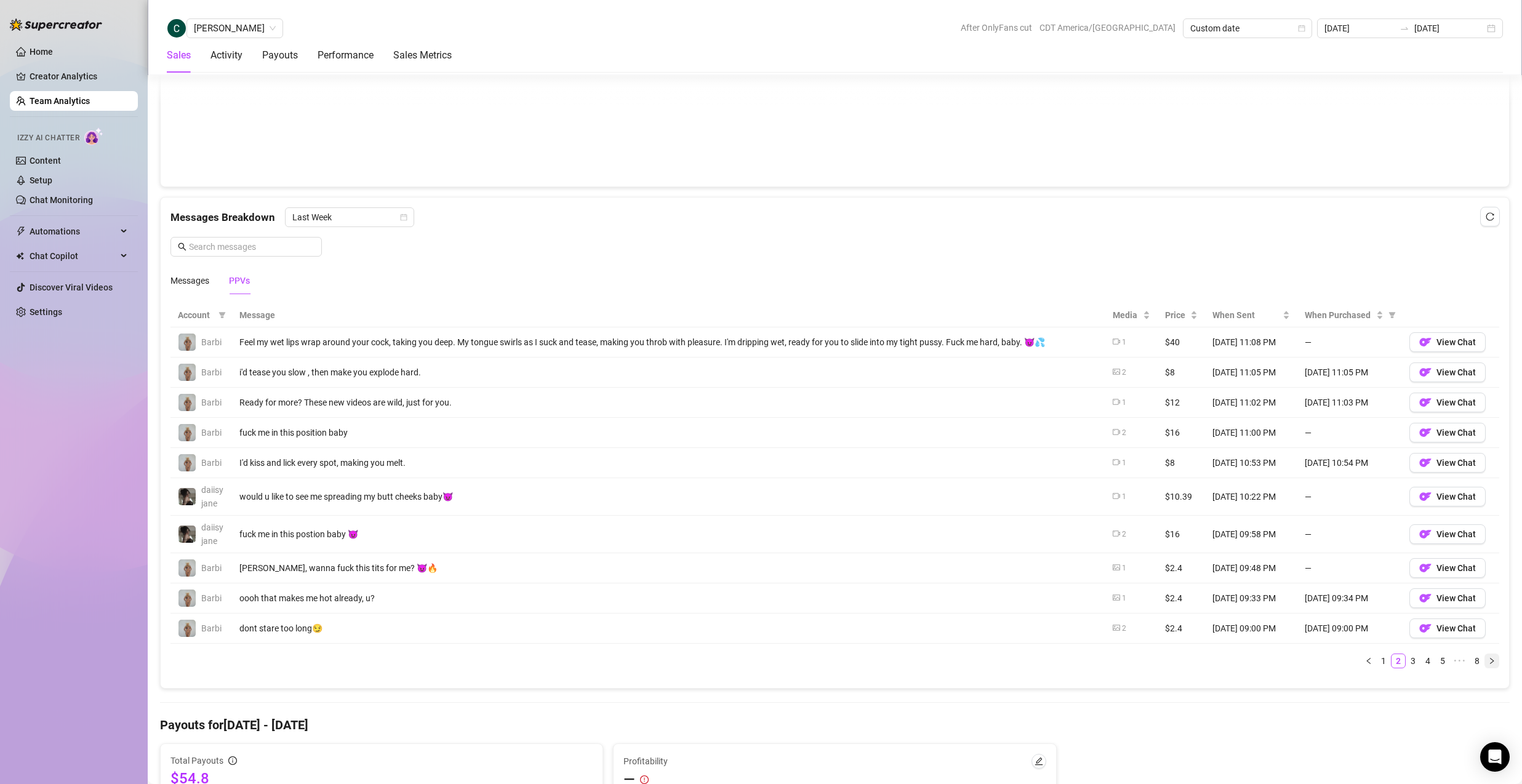
click at [1488, 663] on icon "right" at bounding box center [1491, 660] width 7 height 7
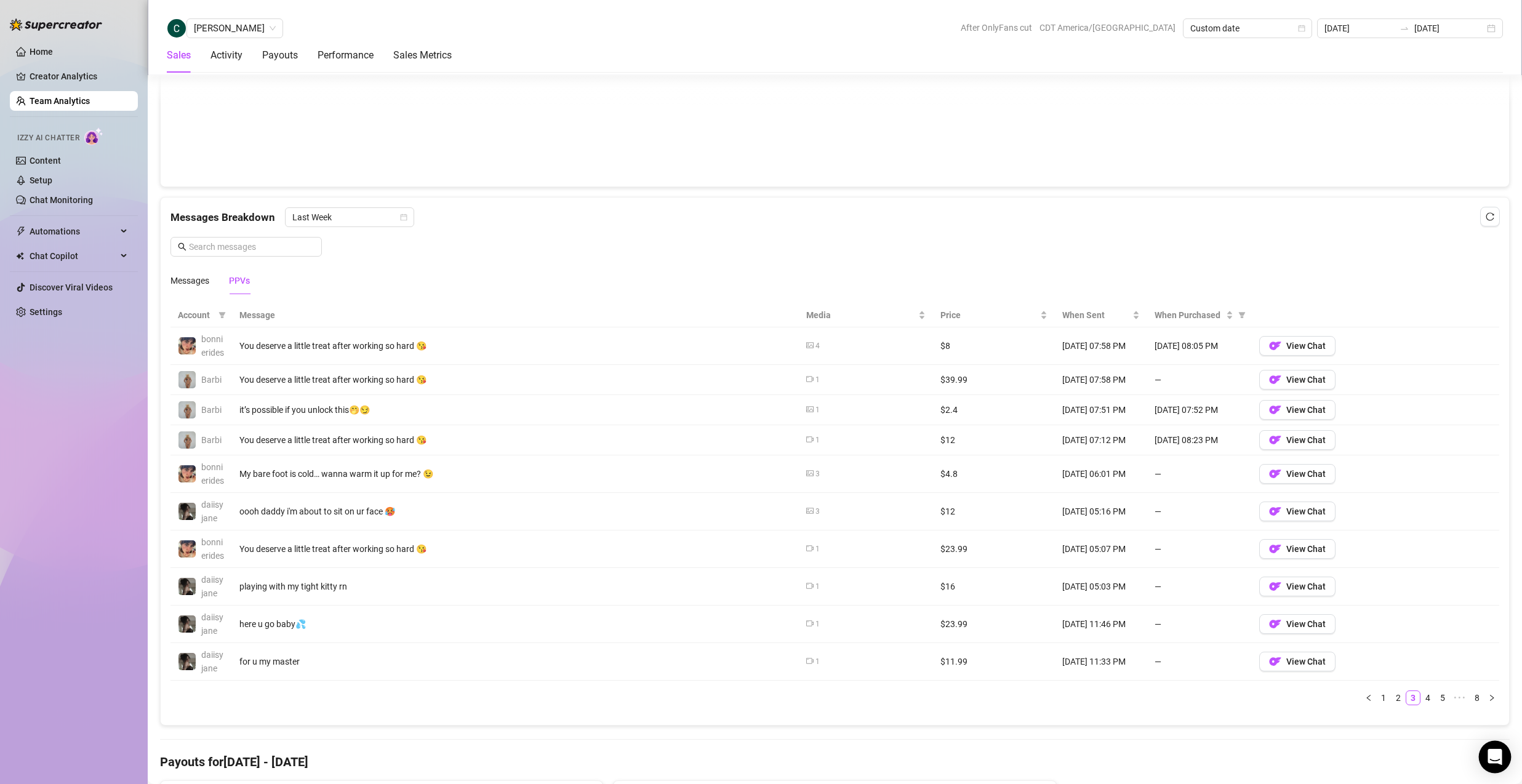
click at [1483, 742] on body "Home Creator Analytics Team Analytics Izzy AI Chatter Content Setup Chat Monito…" at bounding box center [761, 392] width 1522 height 784
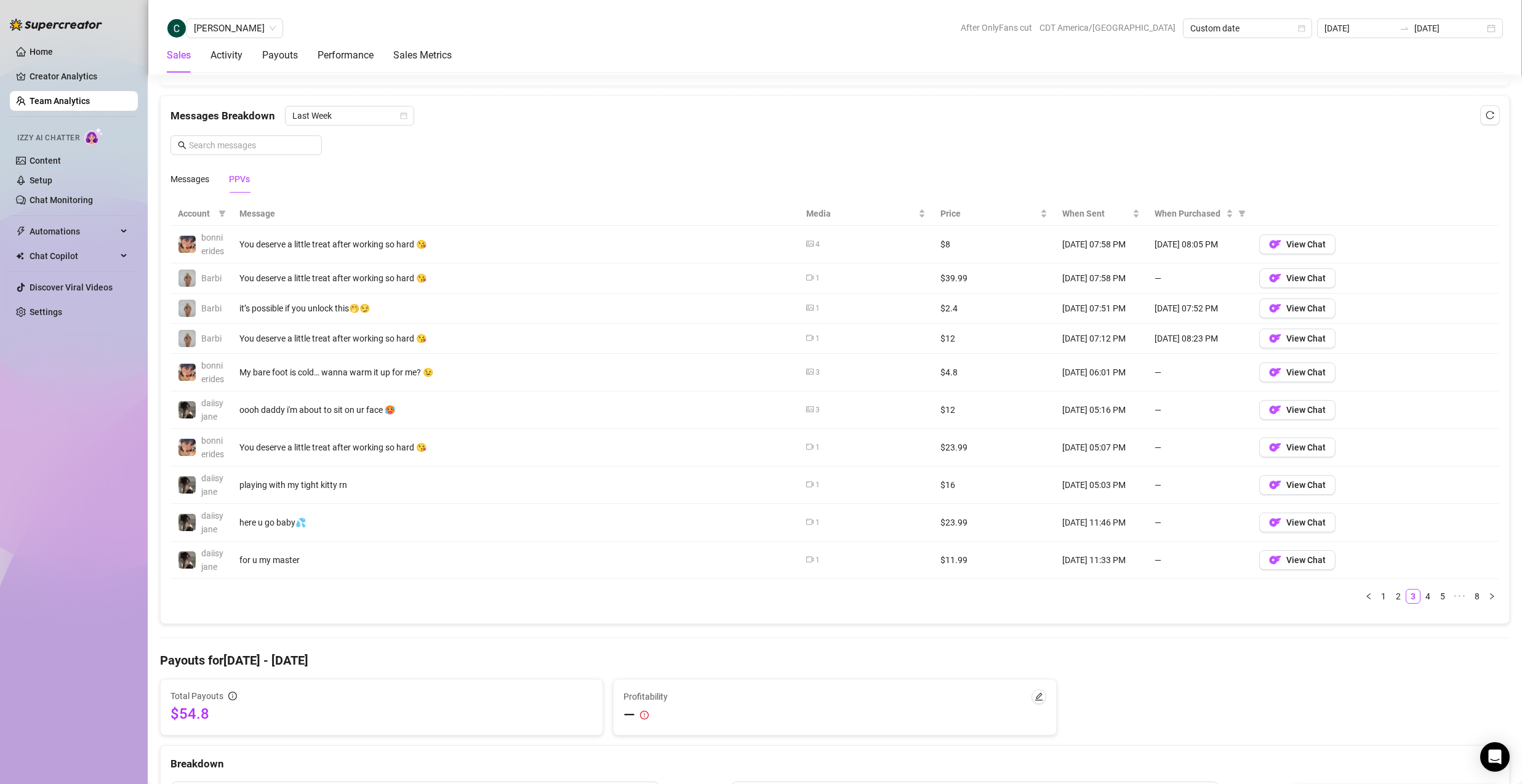
scroll to position [782, 0]
click at [1488, 600] on icon "right" at bounding box center [1491, 596] width 7 height 7
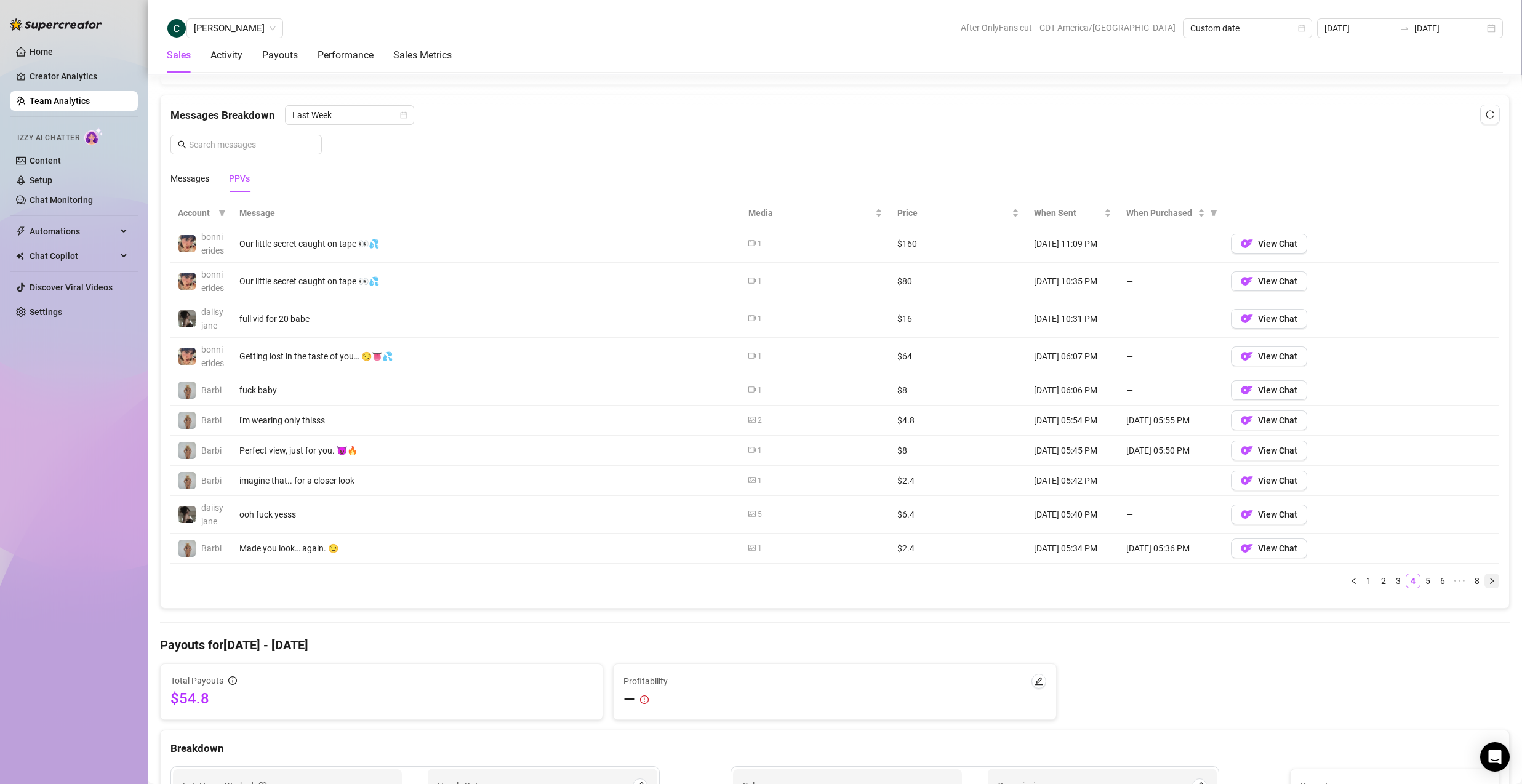
click at [1490, 584] on icon "right" at bounding box center [1492, 580] width 4 height 6
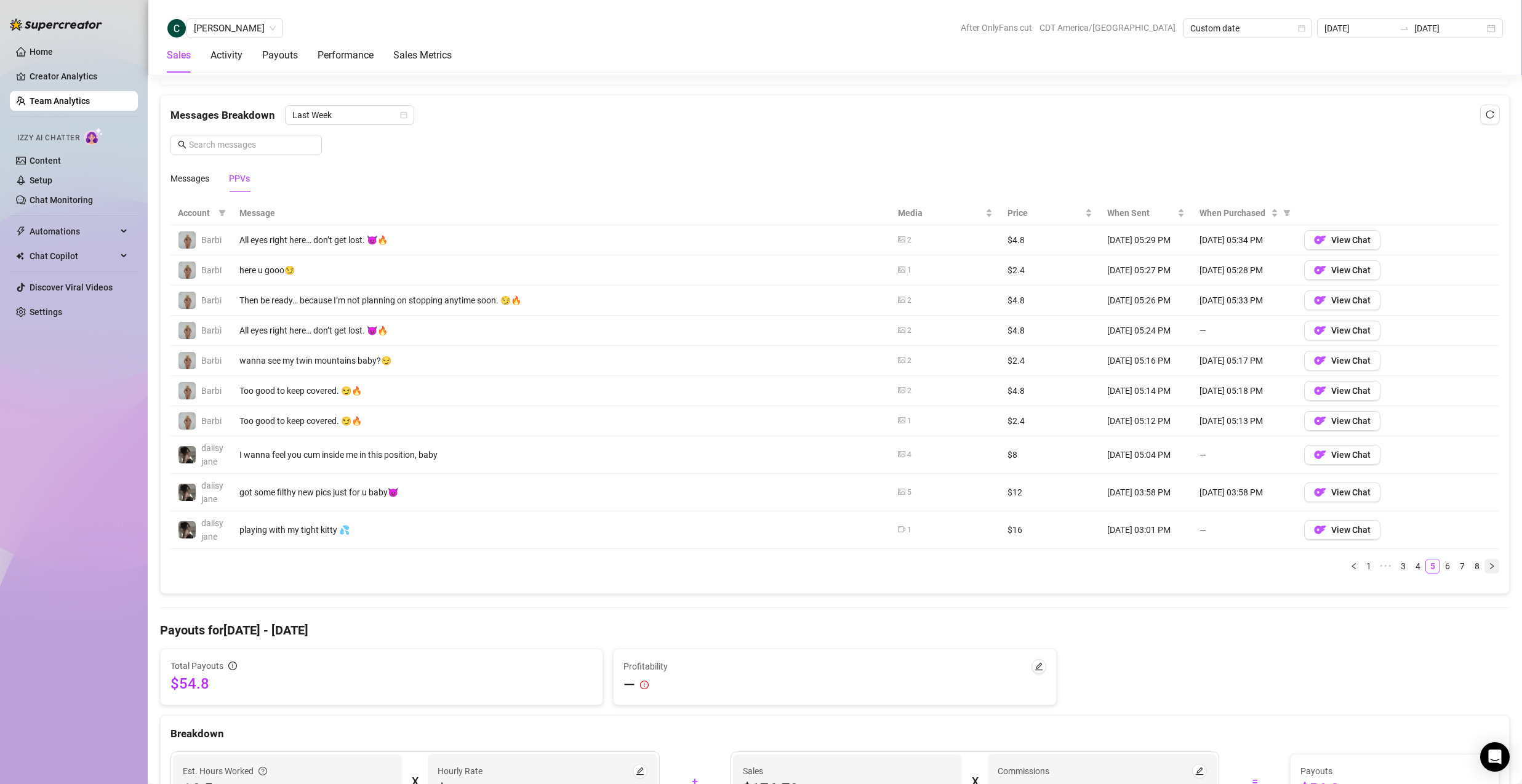
click at [1488, 566] on icon "right" at bounding box center [1491, 566] width 7 height 7
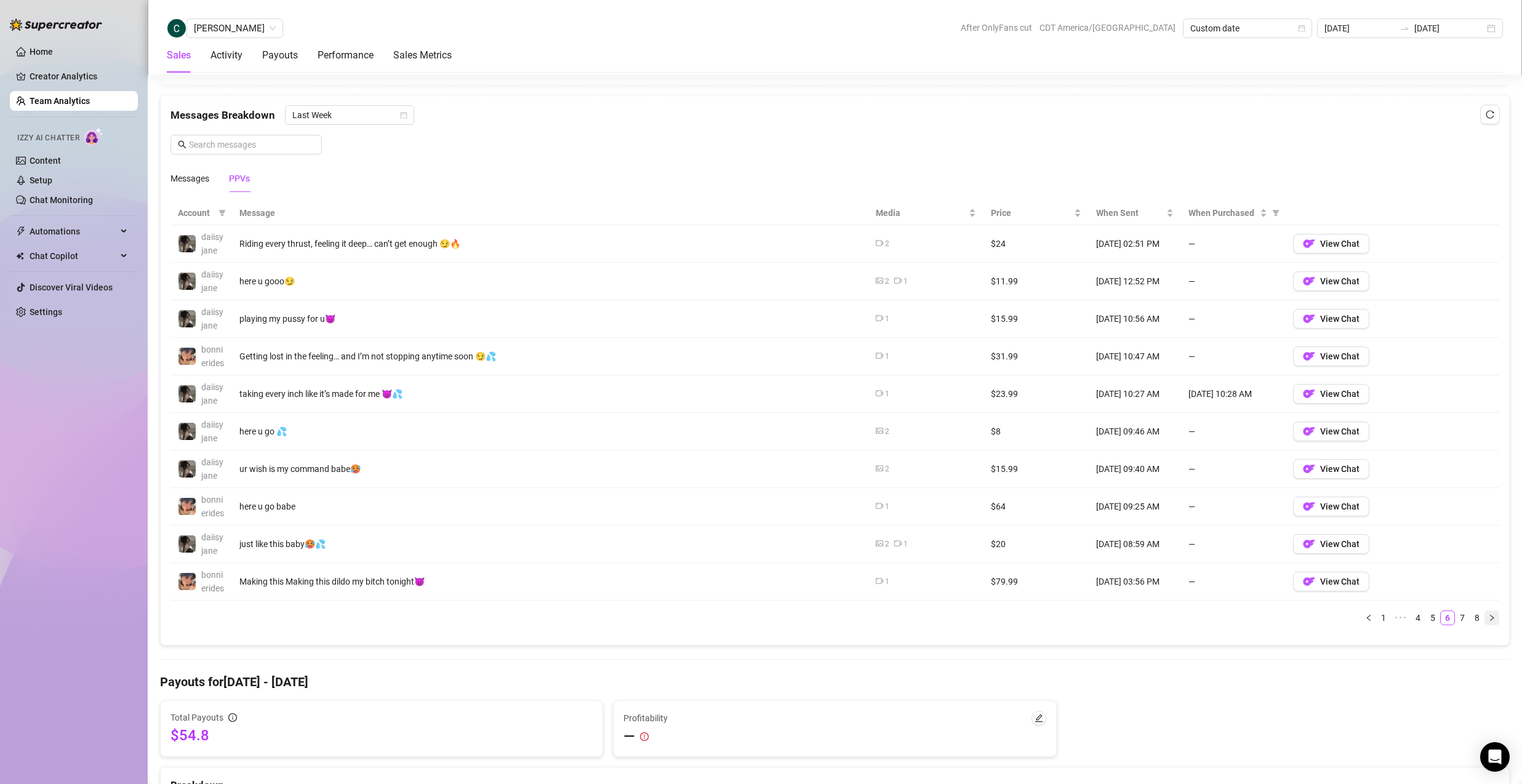
click at [1488, 622] on icon "right" at bounding box center [1491, 618] width 7 height 7
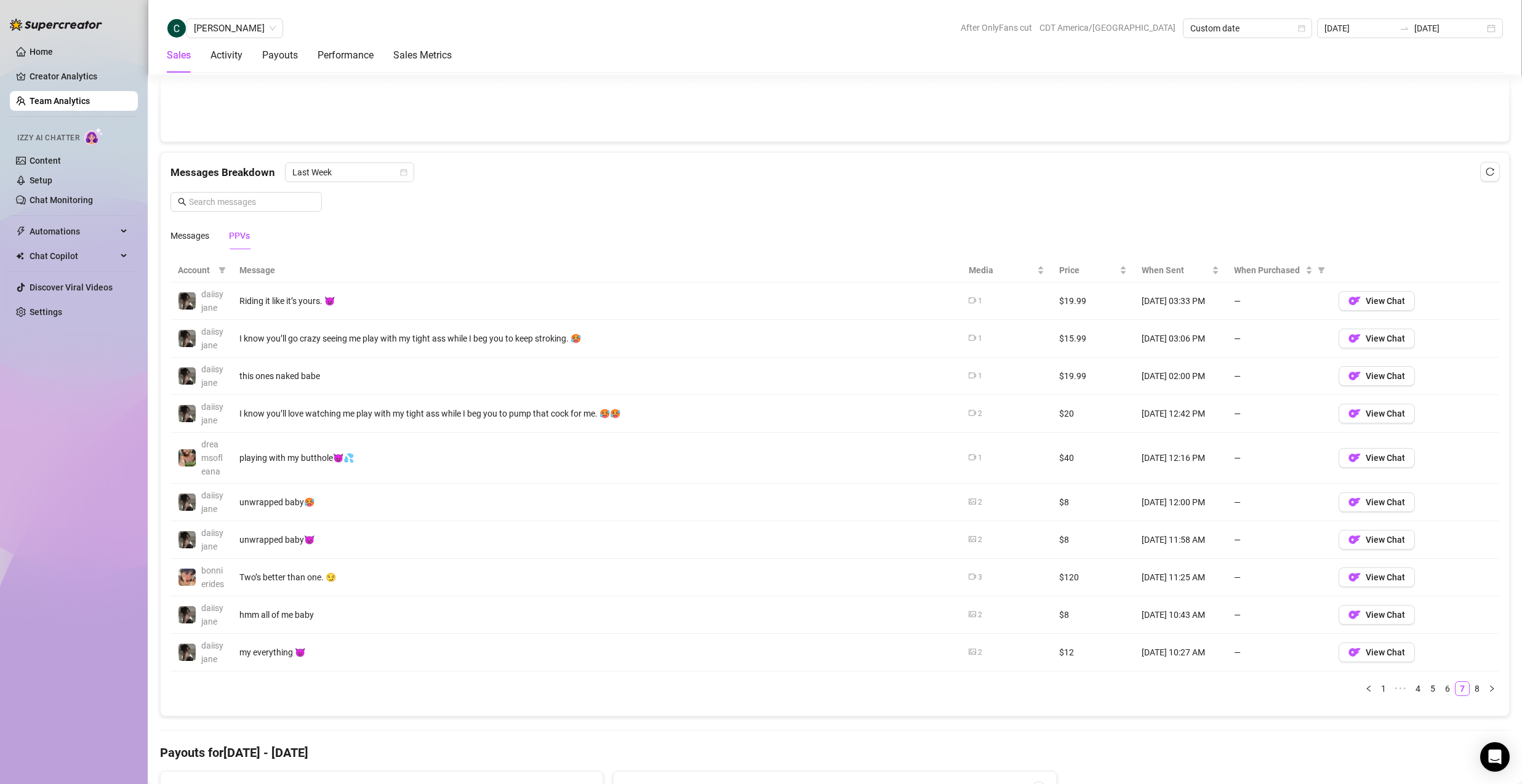
scroll to position [1022, 0]
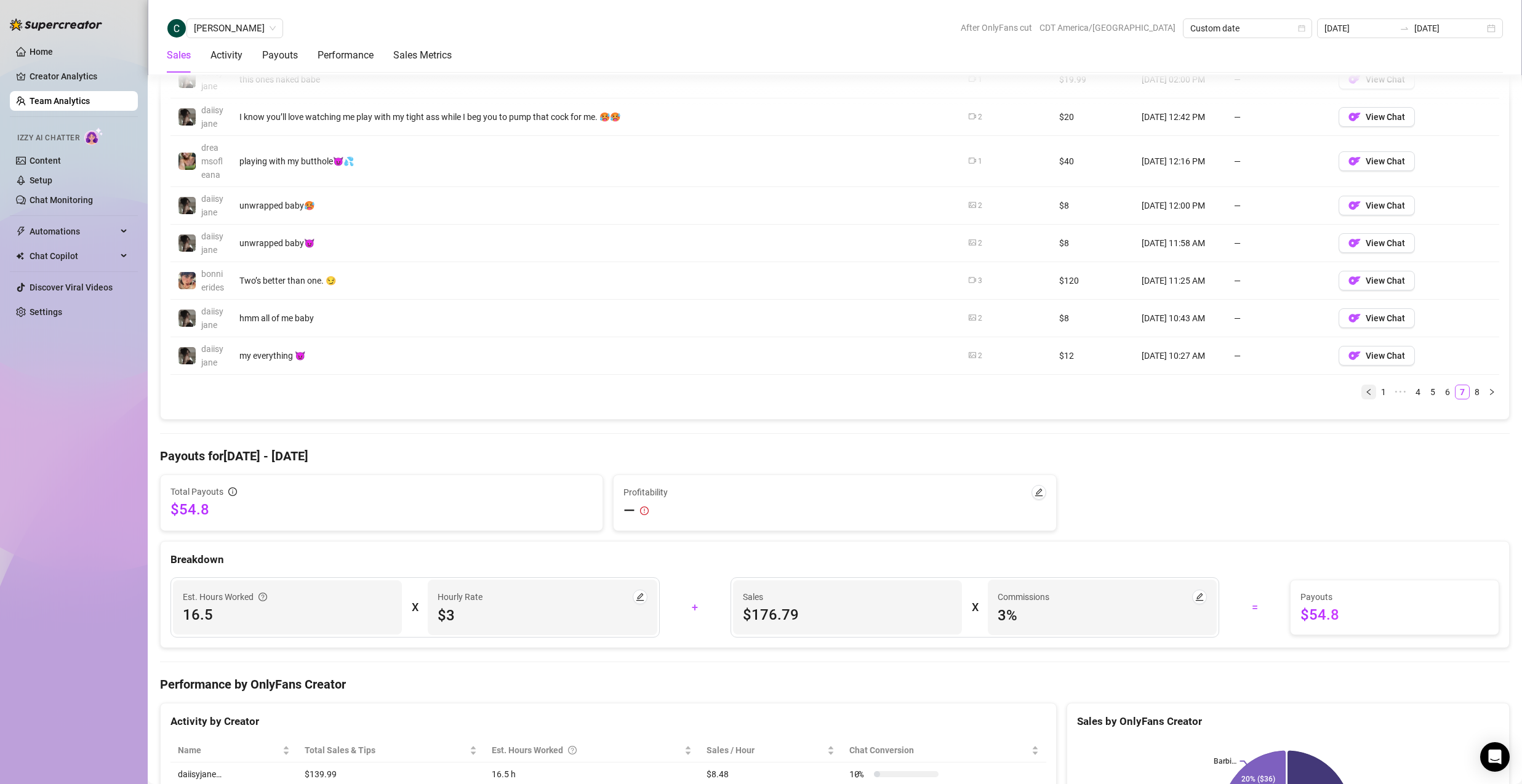
click at [1362, 399] on button "button" at bounding box center [1369, 392] width 15 height 15
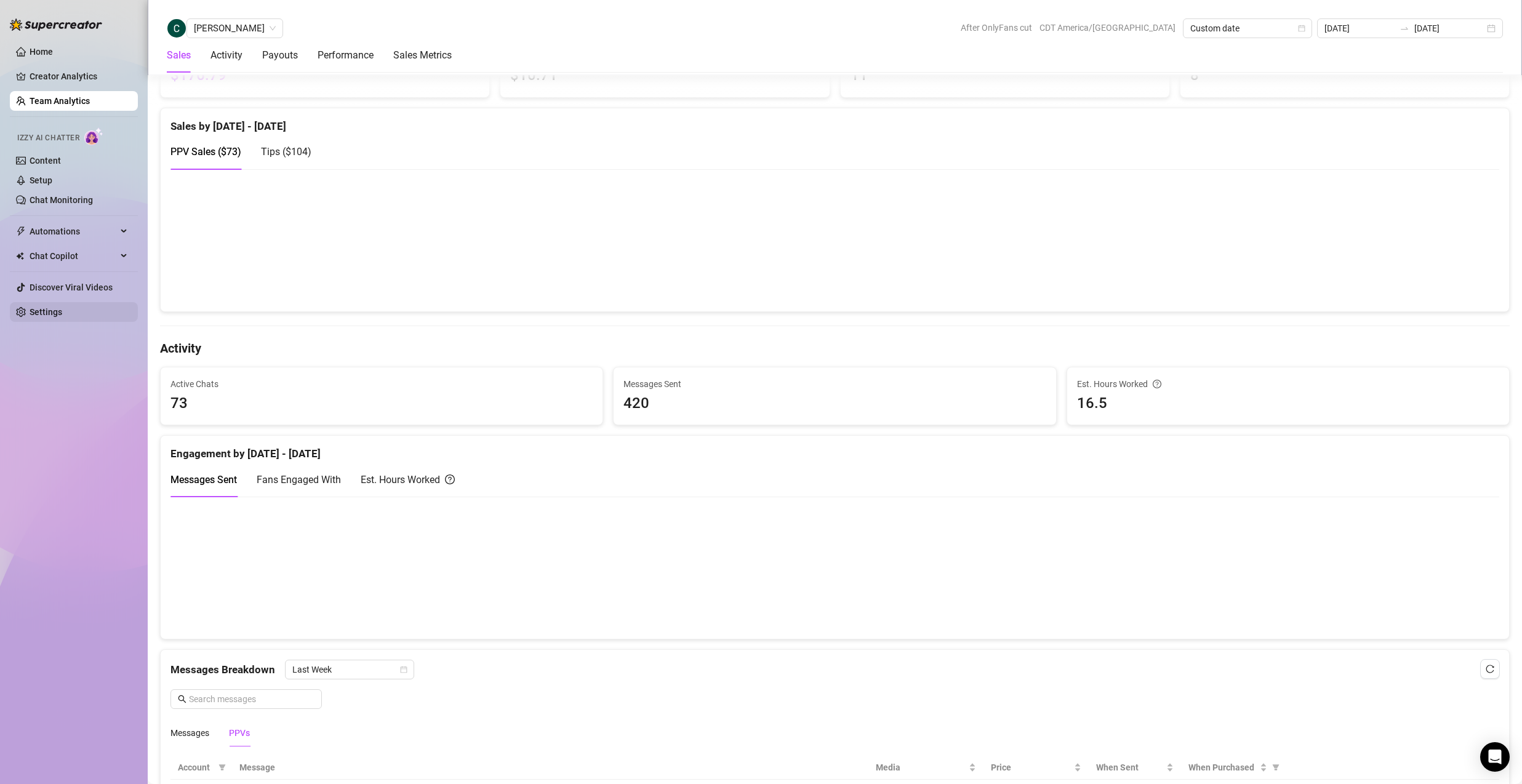
scroll to position [0, 0]
